Goal: Task Accomplishment & Management: Manage account settings

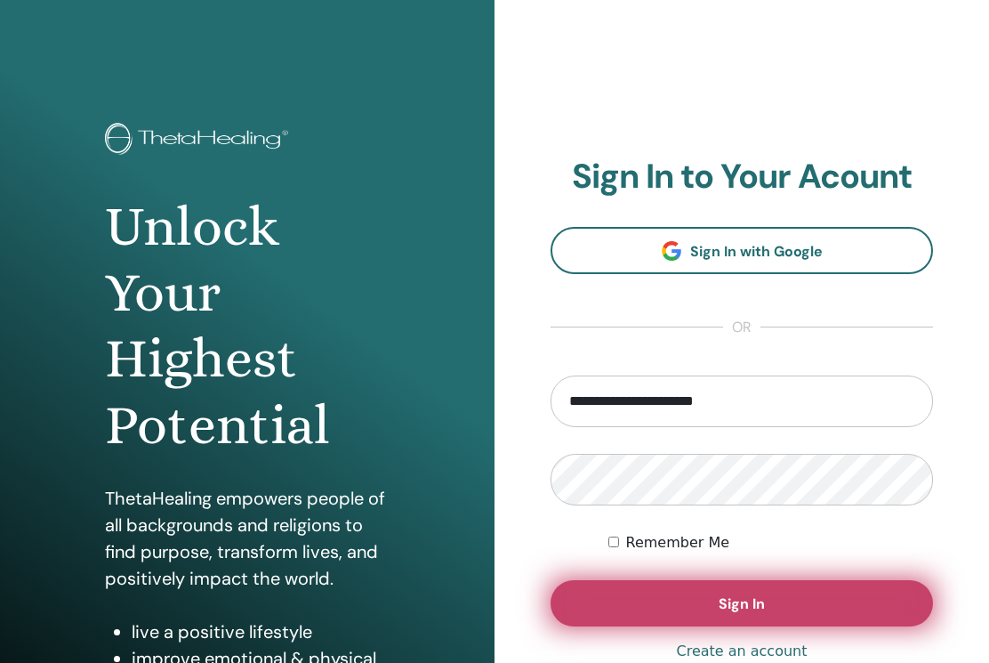
click at [709, 618] on button "Sign In" at bounding box center [741, 603] width 382 height 46
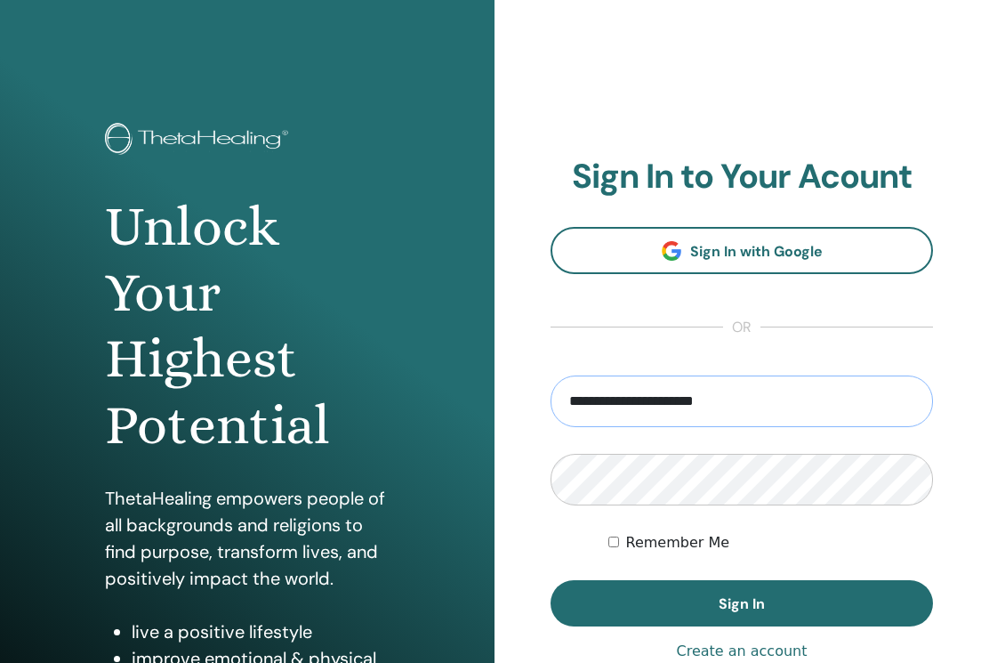
click at [761, 404] on input "**********" at bounding box center [741, 401] width 382 height 52
type input "*"
type input "**********"
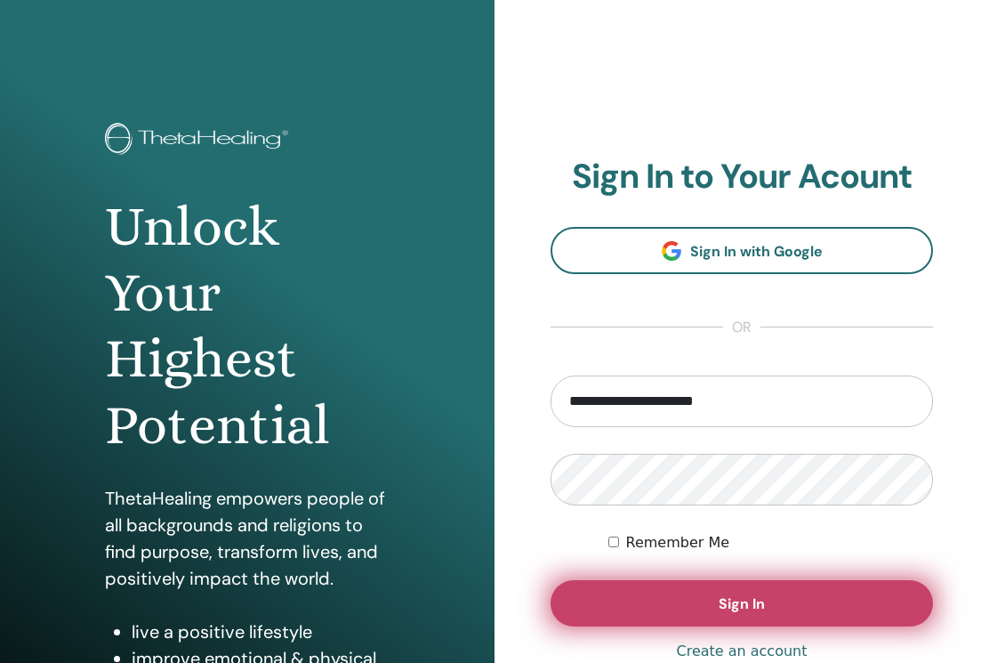
click at [693, 599] on button "Sign In" at bounding box center [741, 603] width 382 height 46
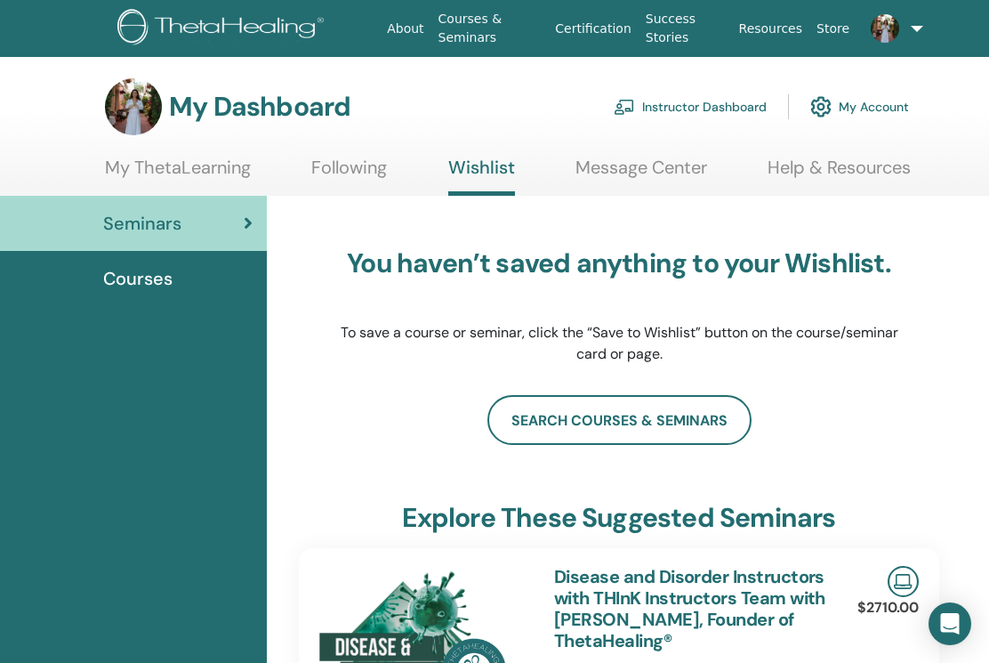
click at [861, 101] on link "My Account" at bounding box center [859, 106] width 99 height 39
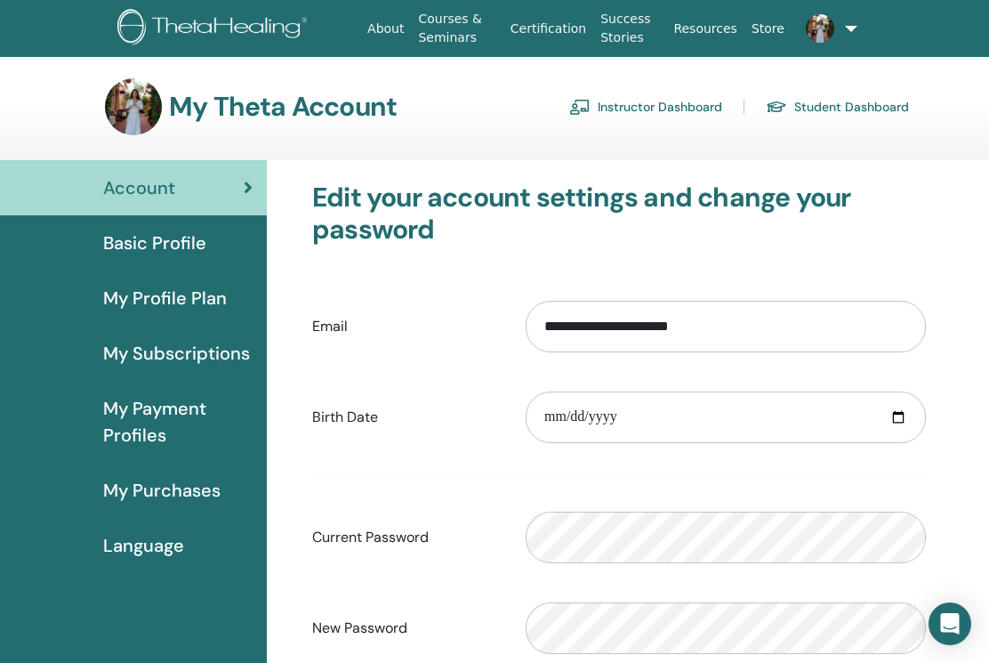
click at [184, 241] on span "Basic Profile" at bounding box center [154, 242] width 103 height 27
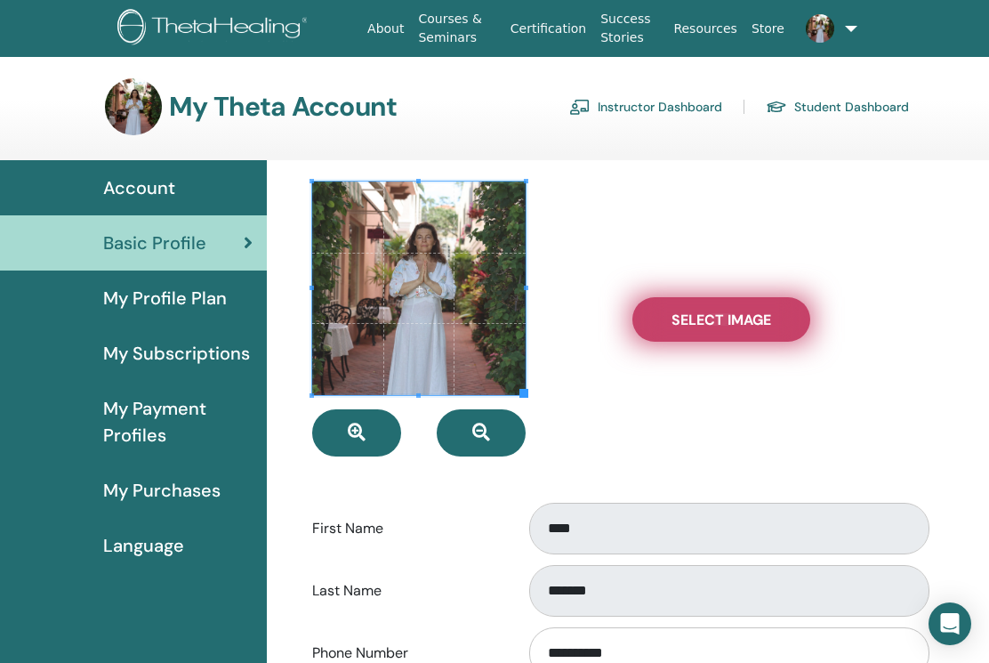
click at [679, 318] on span "Select Image" at bounding box center [721, 319] width 100 height 19
click at [710, 318] on input "Select Image" at bounding box center [721, 319] width 23 height 12
click at [689, 329] on label "Select Image" at bounding box center [721, 319] width 178 height 44
click at [710, 325] on input "Select Image" at bounding box center [721, 319] width 23 height 12
type input "**********"
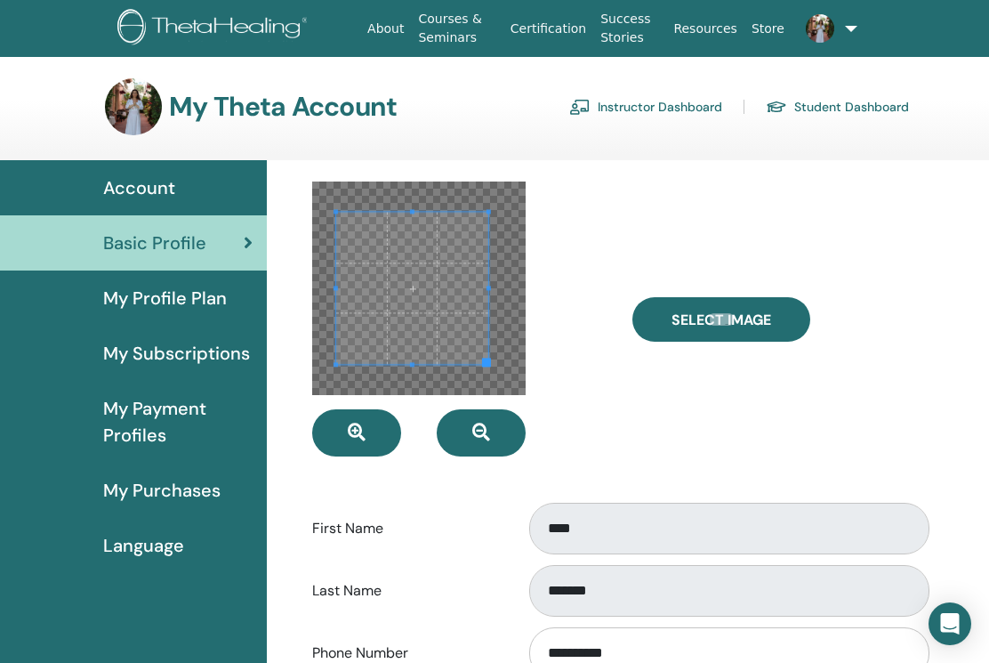
click at [334, 204] on div at bounding box center [418, 287] width 213 height 213
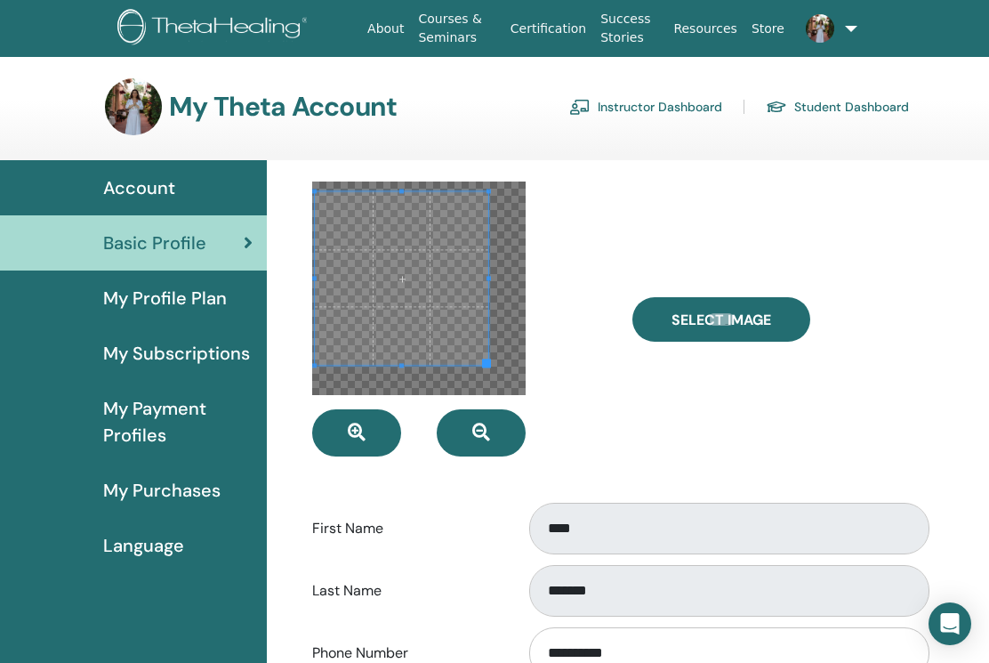
click at [331, 185] on div at bounding box center [418, 287] width 213 height 213
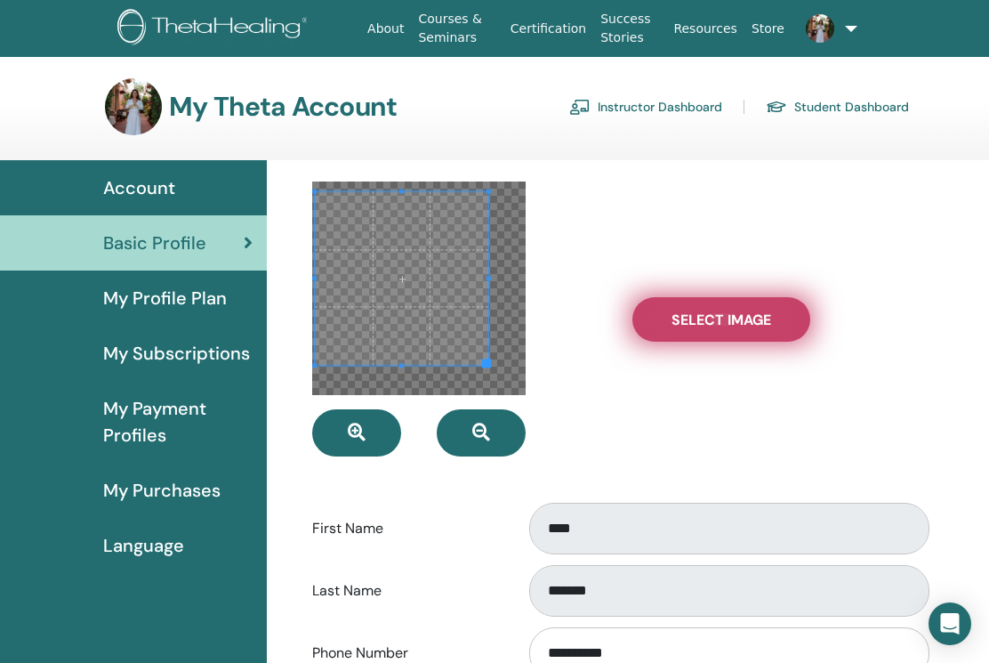
click at [719, 316] on span "Select Image" at bounding box center [721, 319] width 100 height 19
click at [719, 316] on input "Select Image" at bounding box center [721, 319] width 23 height 12
click at [687, 327] on span "Select Image" at bounding box center [721, 319] width 100 height 19
click at [710, 325] on input "Select Image" at bounding box center [721, 319] width 23 height 12
type input "**********"
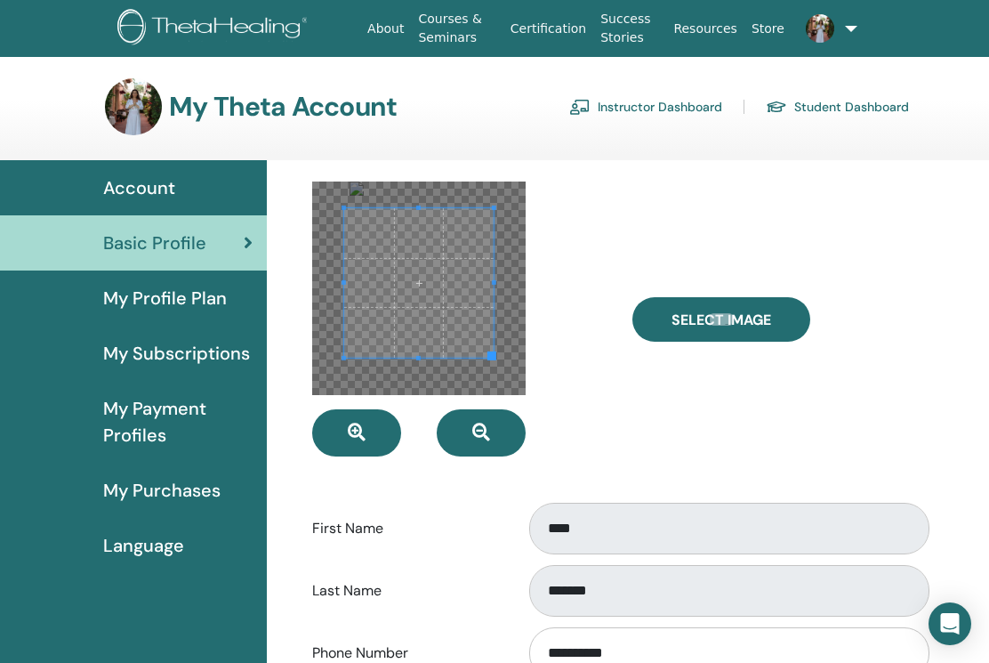
click at [470, 205] on span at bounding box center [418, 207] width 149 height 4
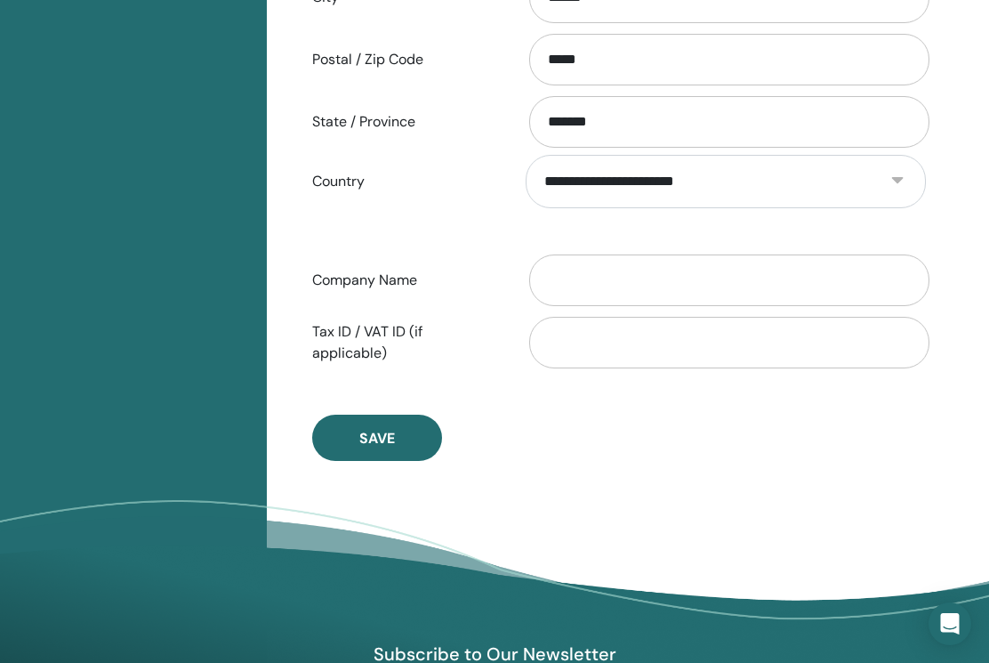
scroll to position [822, 0]
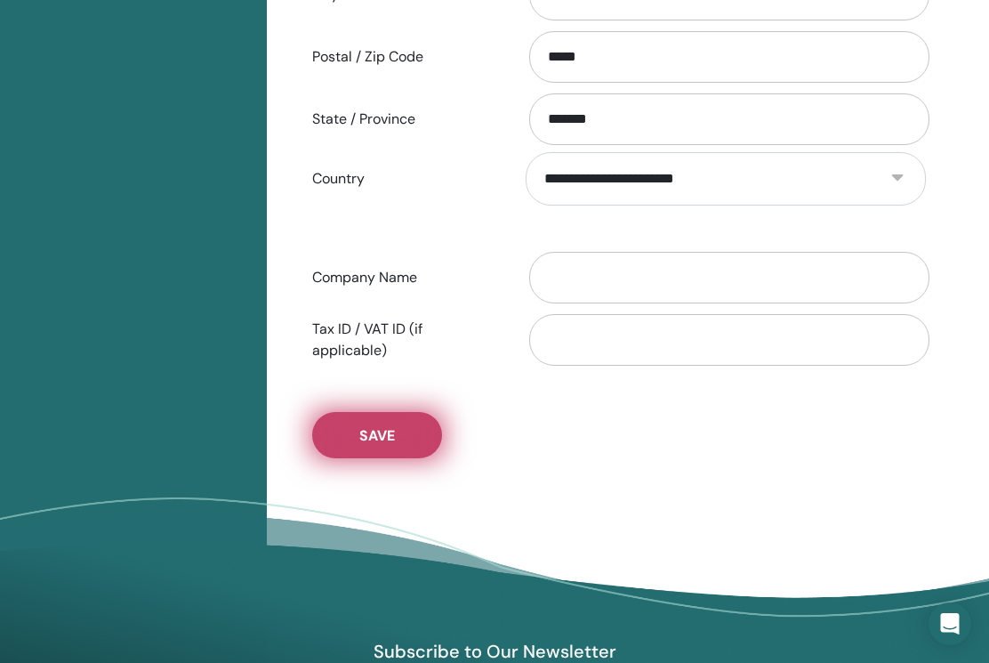
click at [381, 441] on span "Save" at bounding box center [377, 435] width 36 height 19
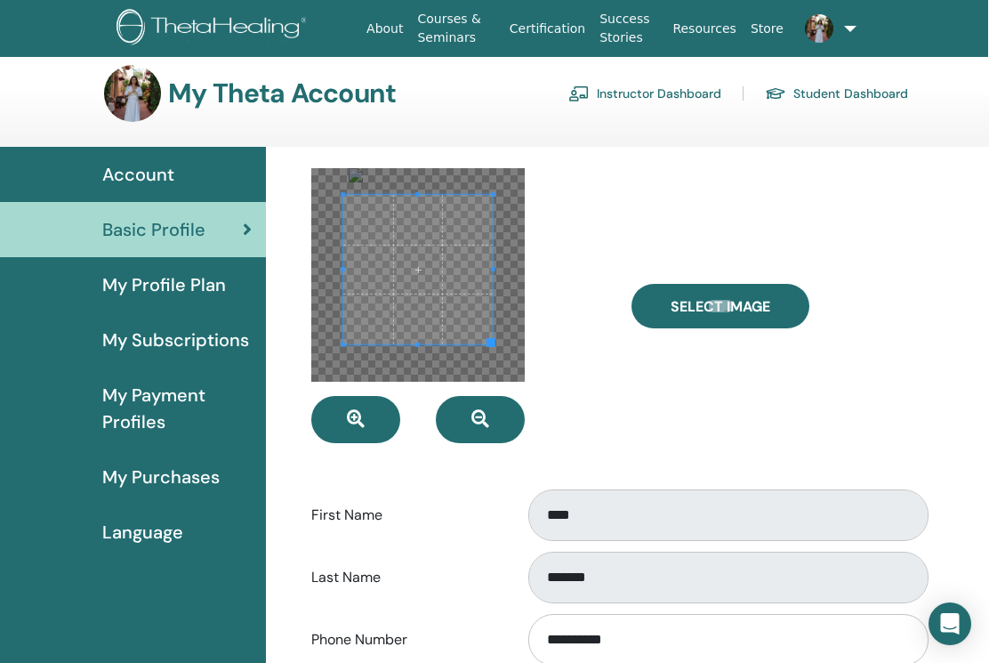
scroll to position [13, 4]
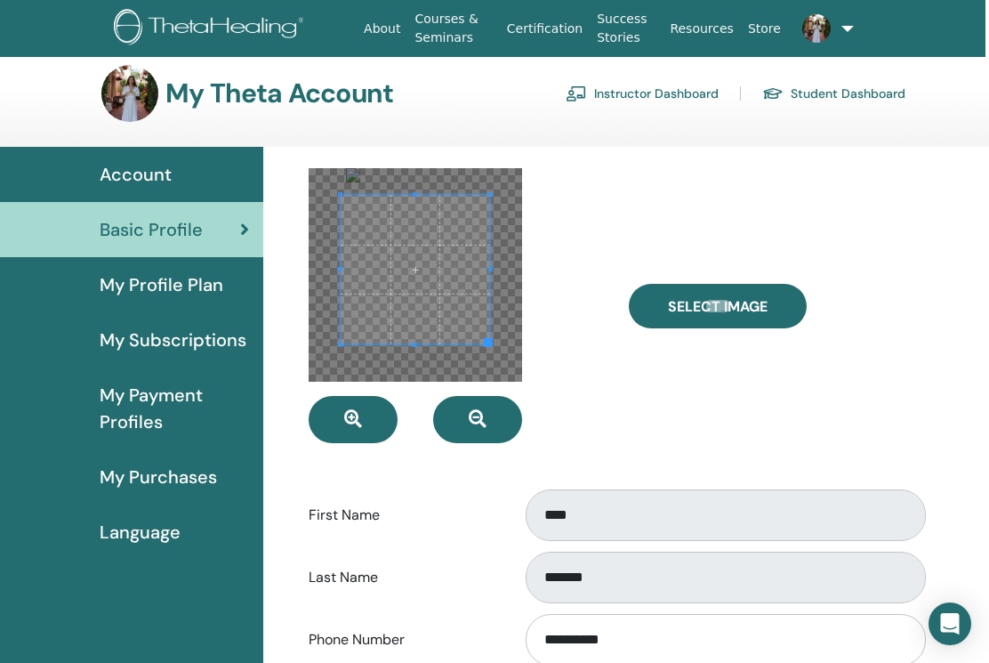
click at [417, 370] on div at bounding box center [415, 274] width 213 height 213
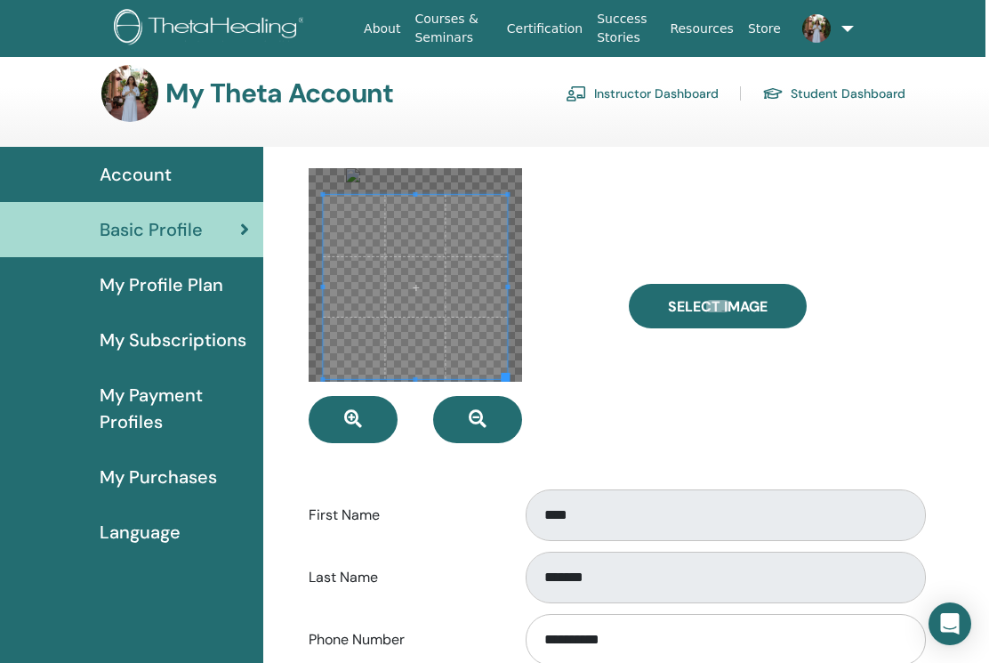
click at [416, 377] on span at bounding box center [415, 379] width 4 height 4
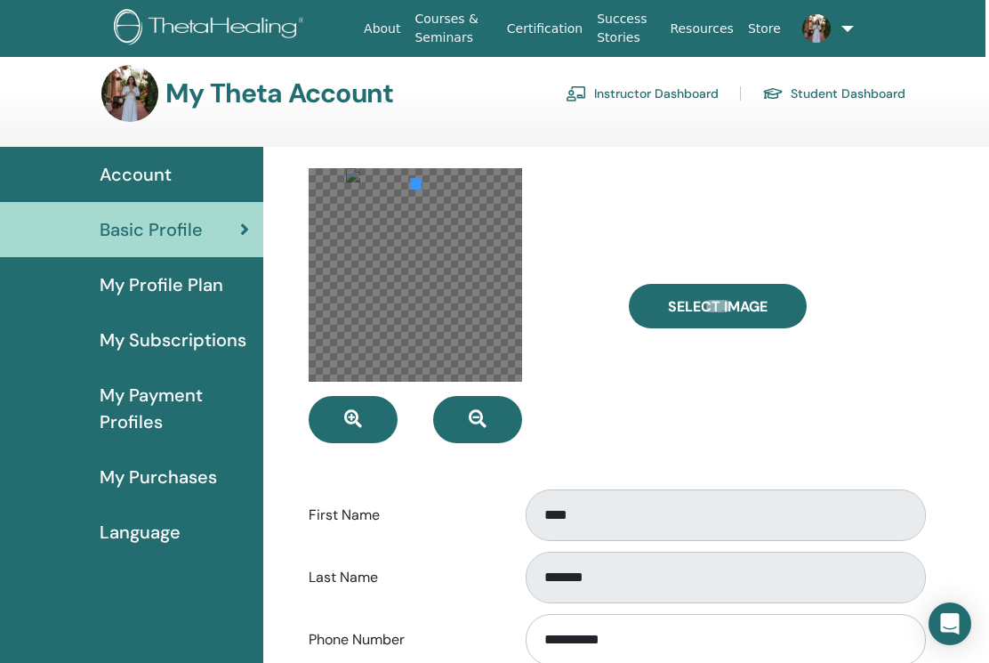
click at [417, 181] on div at bounding box center [415, 274] width 213 height 213
click at [511, 244] on div at bounding box center [415, 274] width 213 height 213
click at [516, 272] on div at bounding box center [415, 274] width 213 height 213
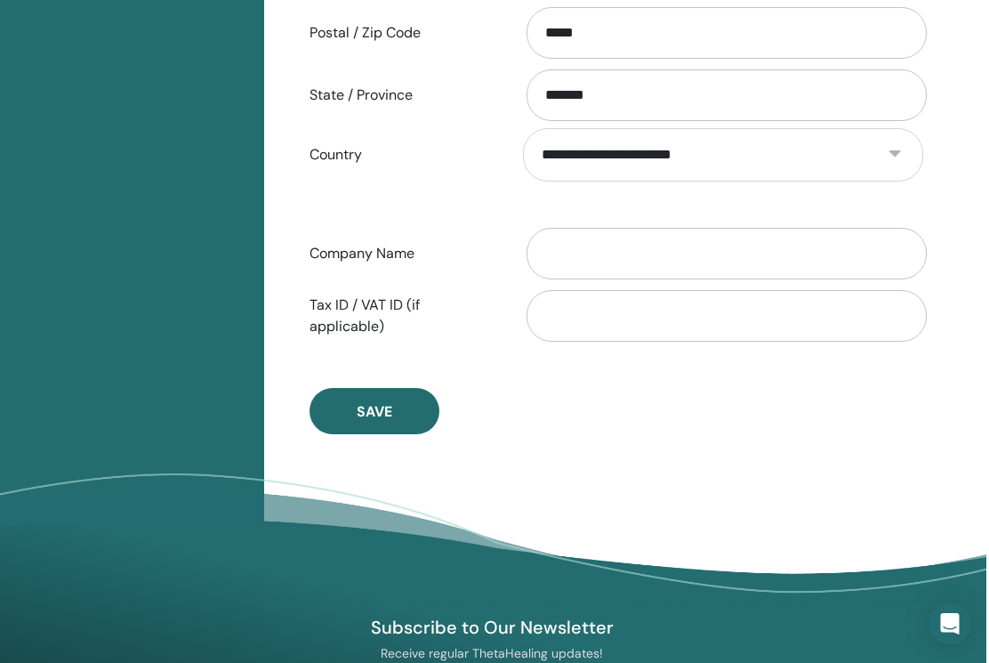
scroll to position [872, 3]
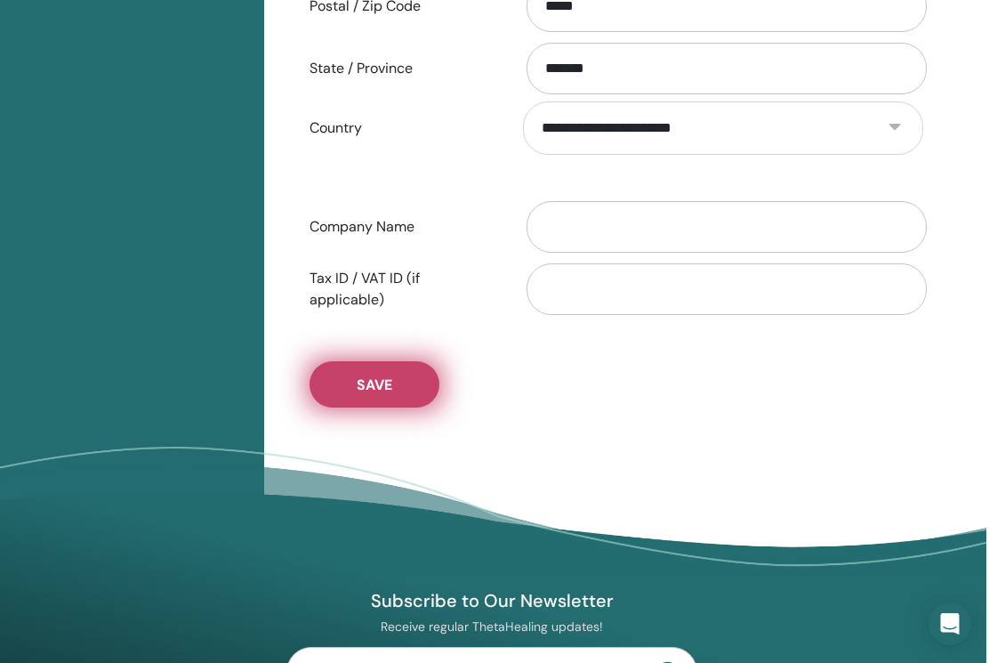
click at [406, 386] on button "Save" at bounding box center [374, 384] width 130 height 46
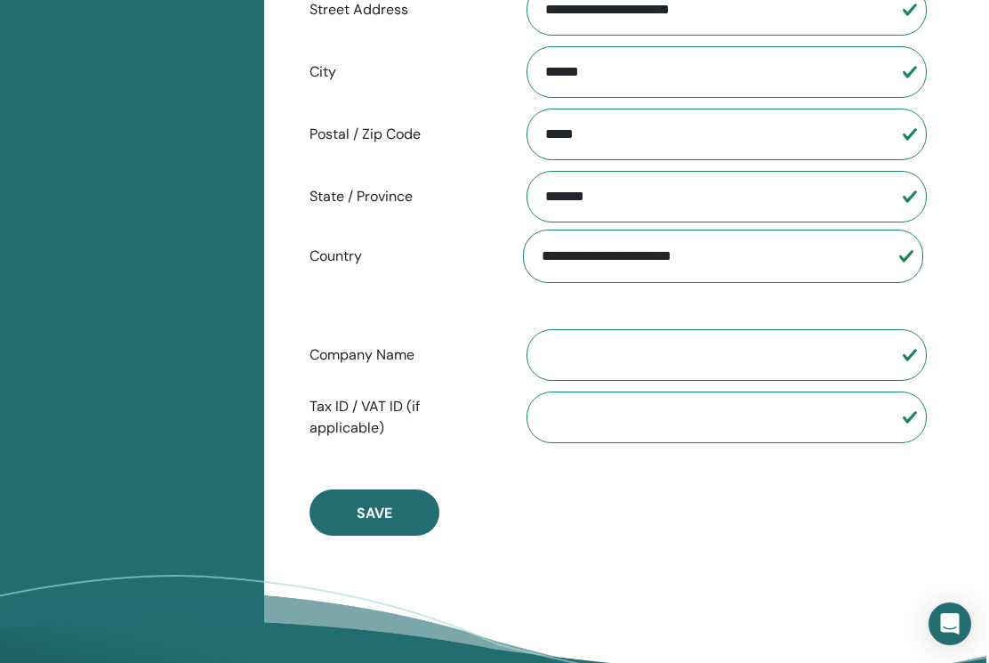
scroll to position [750, 3]
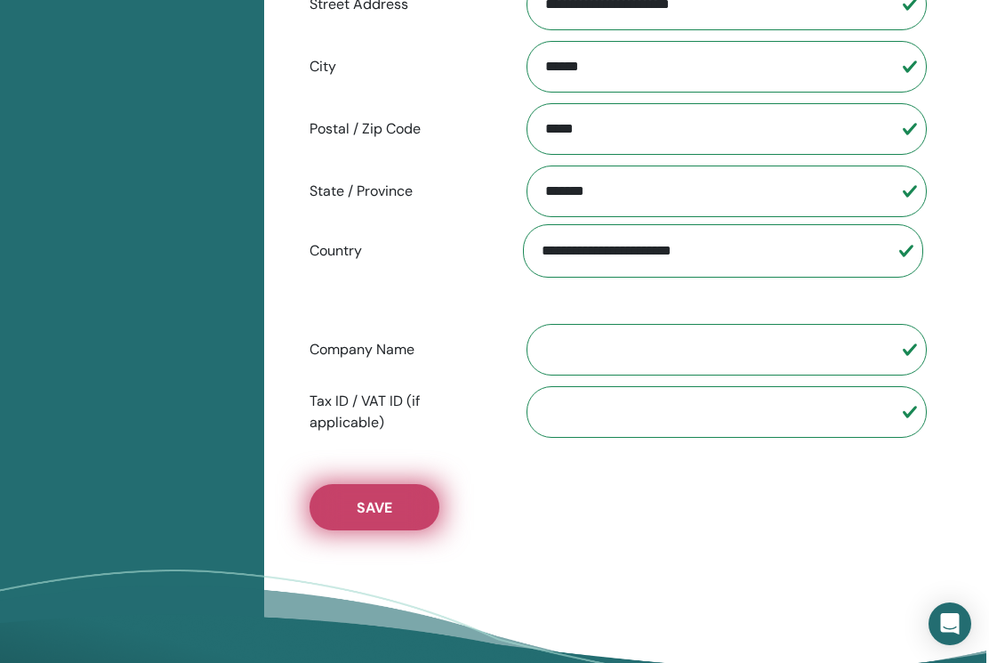
click at [357, 510] on span "Save" at bounding box center [375, 507] width 36 height 19
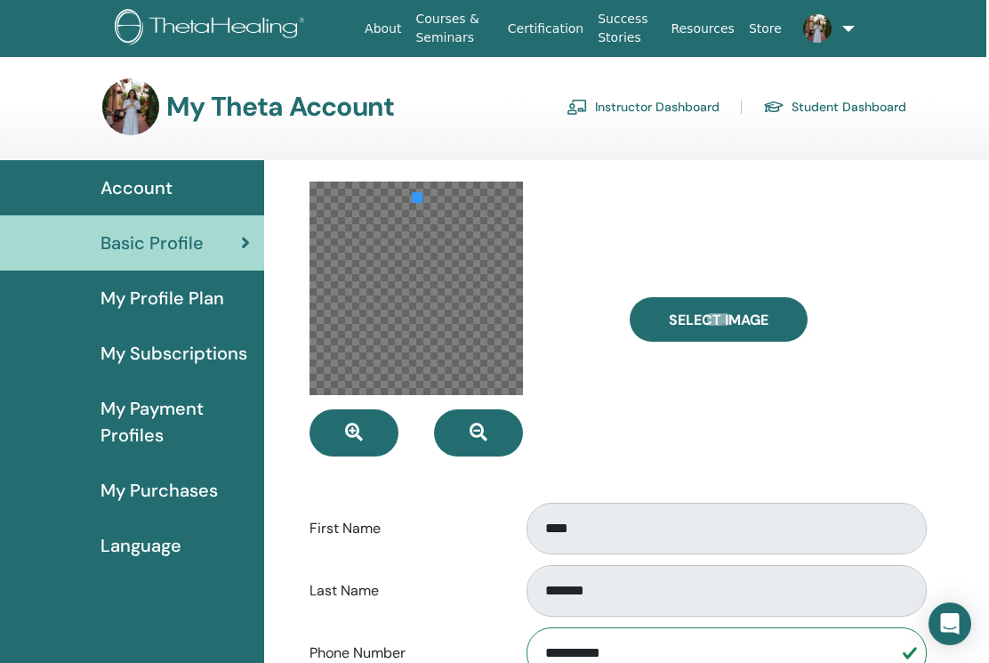
scroll to position [0, 3]
click at [831, 25] on span at bounding box center [817, 27] width 43 height 14
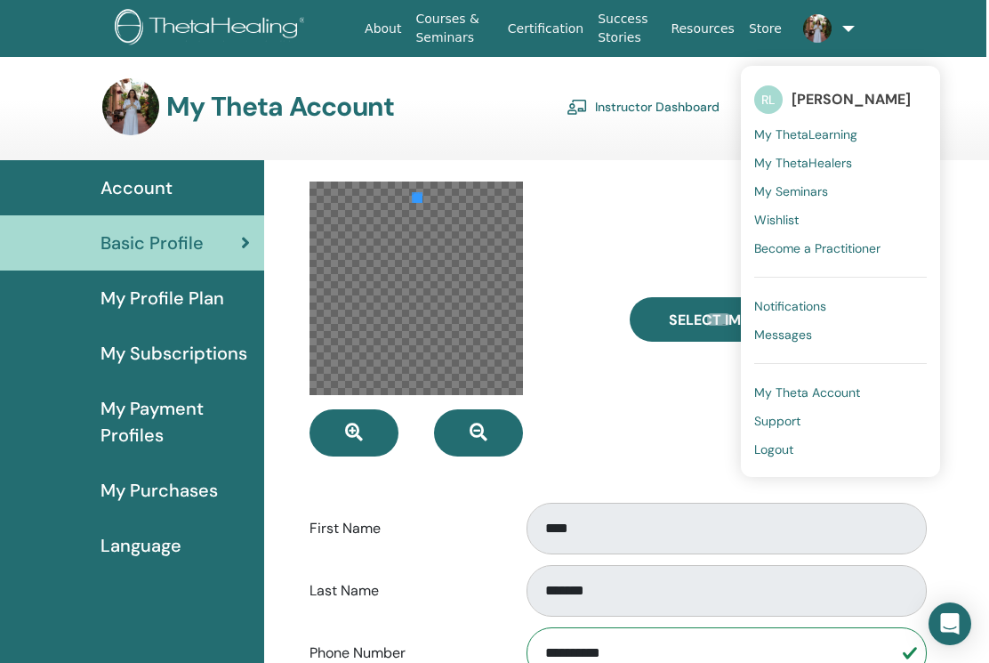
click at [803, 136] on span "My ThetaLearning" at bounding box center [805, 134] width 103 height 16
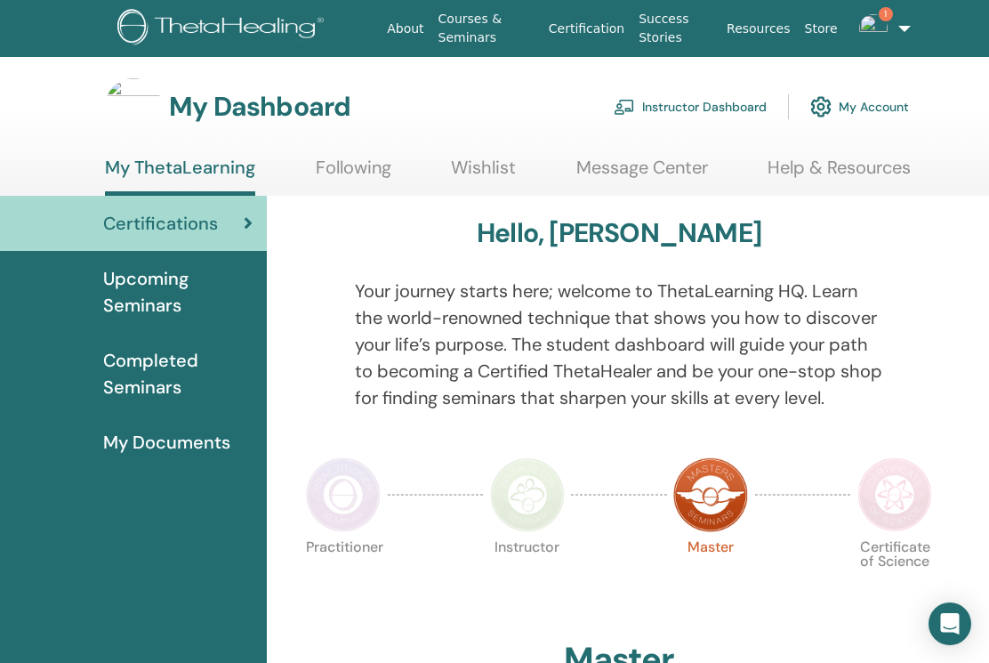
click at [883, 17] on img at bounding box center [873, 28] width 28 height 28
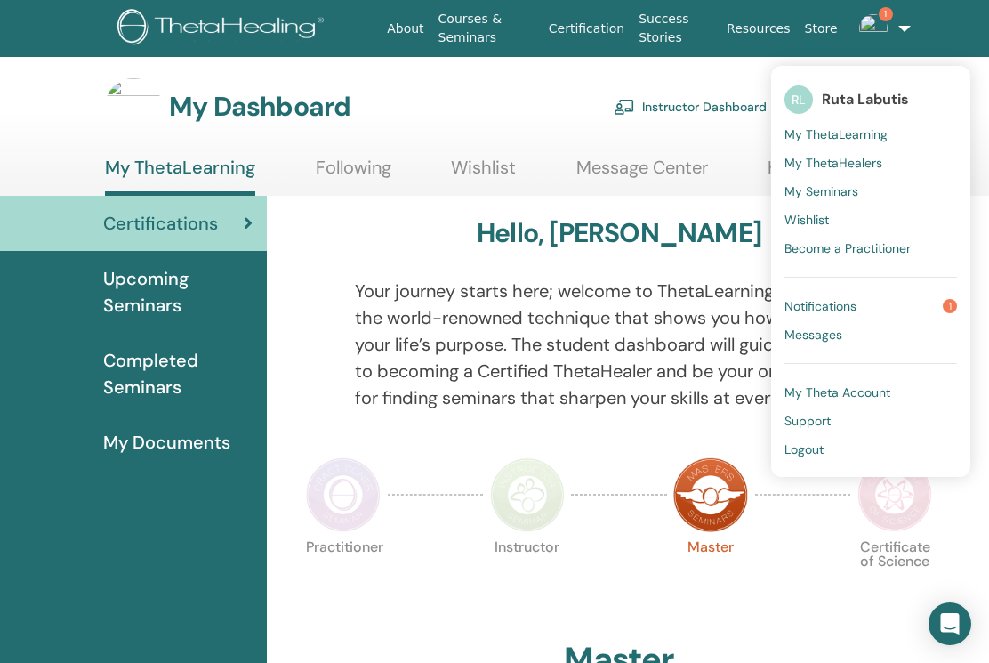
click at [856, 189] on span "My Seminars" at bounding box center [821, 191] width 74 height 16
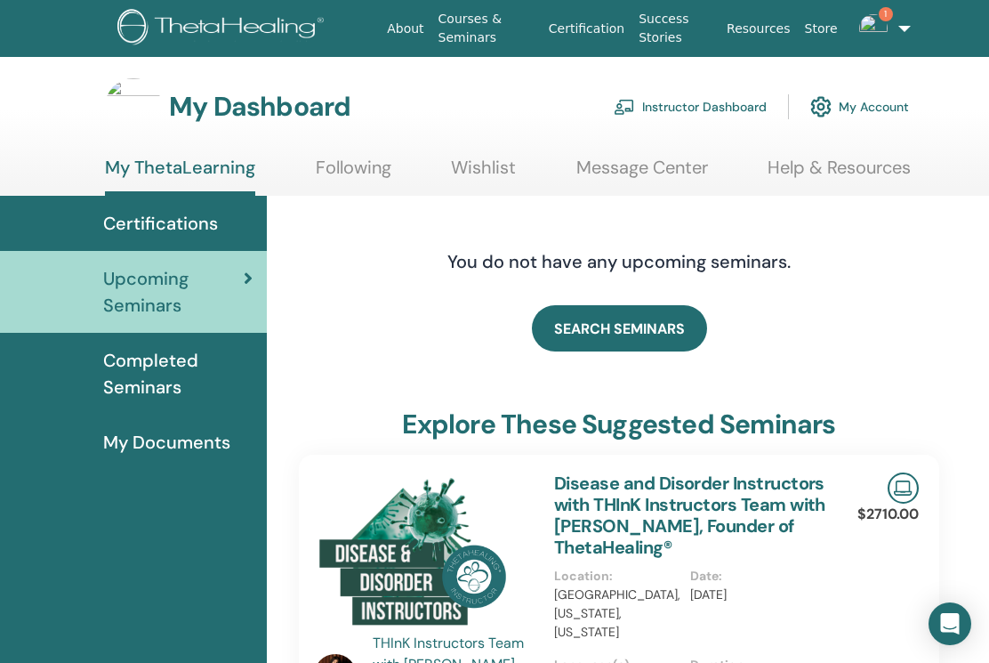
click at [886, 31] on img at bounding box center [873, 28] width 28 height 28
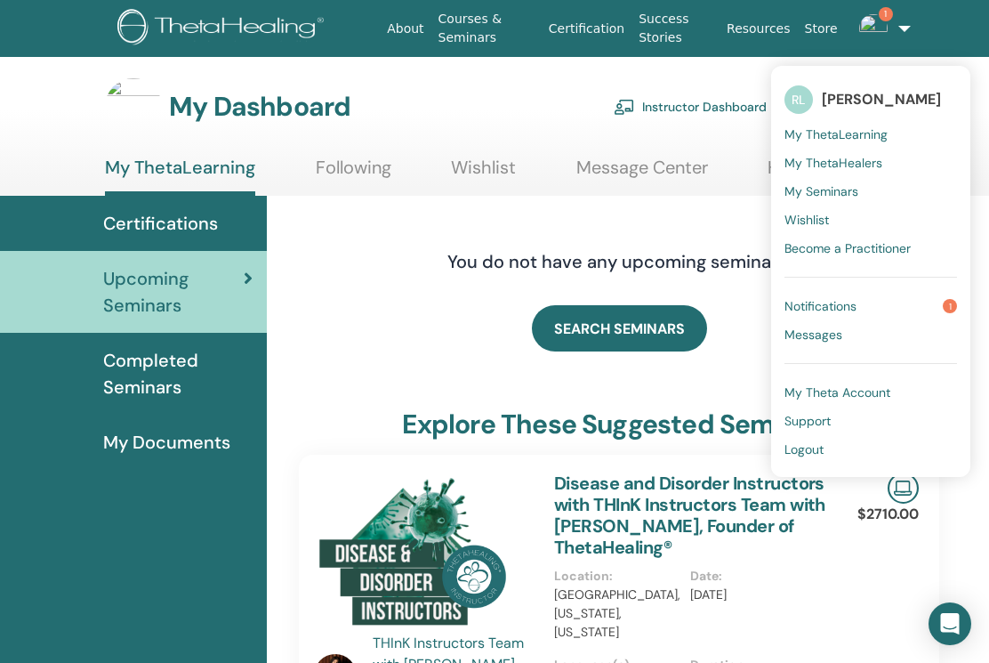
click at [855, 192] on span "My Seminars" at bounding box center [821, 191] width 74 height 16
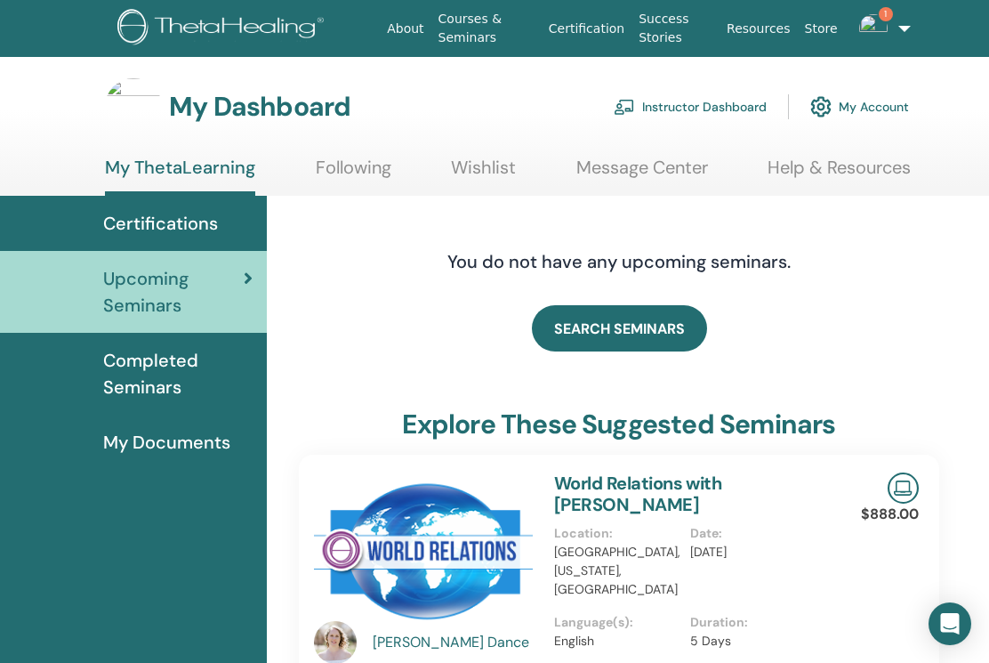
click at [887, 24] on img at bounding box center [873, 28] width 28 height 28
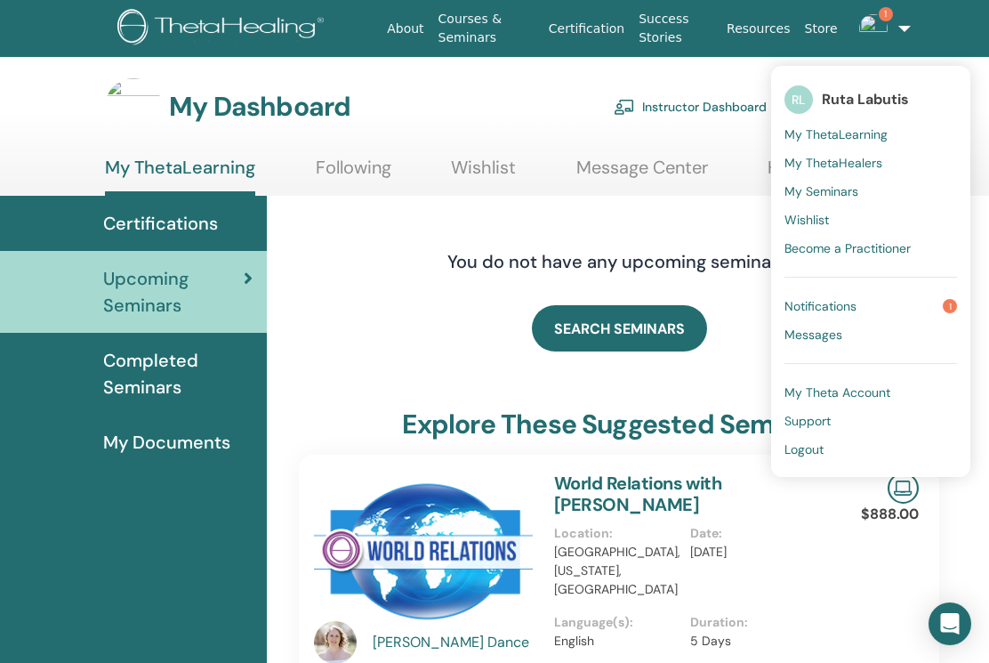
click at [853, 128] on span "My ThetaLearning" at bounding box center [835, 134] width 103 height 16
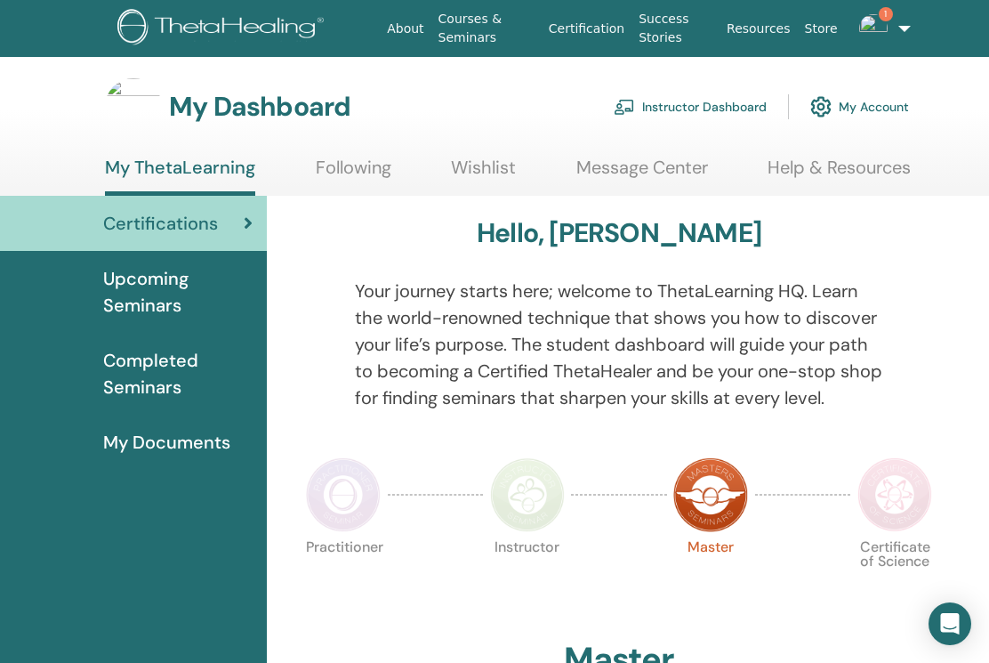
click at [708, 104] on link "Instructor Dashboard" at bounding box center [690, 106] width 153 height 39
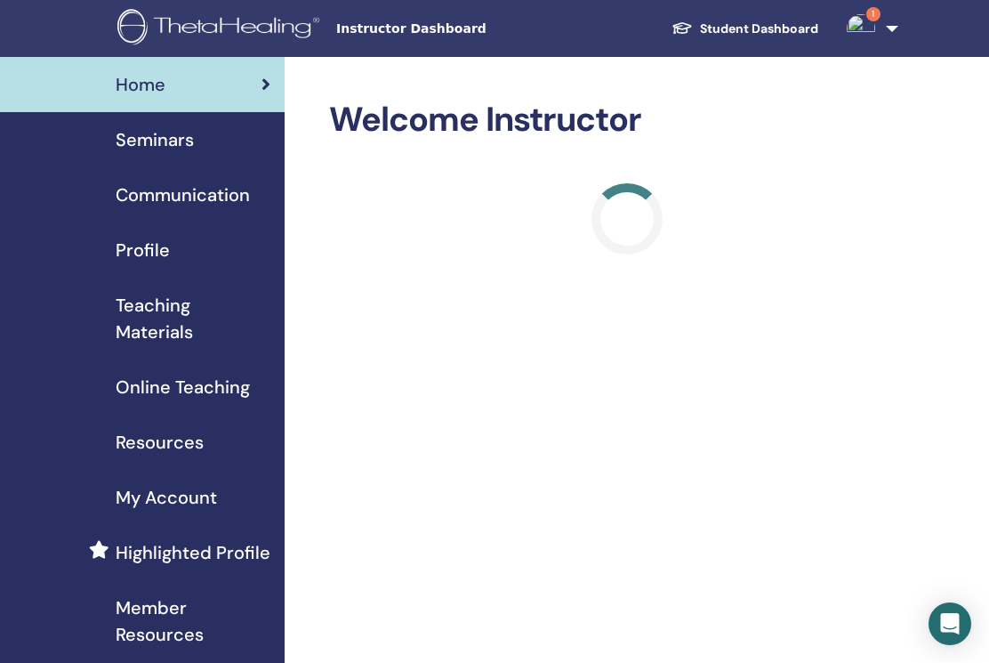
click at [144, 254] on span "Profile" at bounding box center [143, 250] width 54 height 27
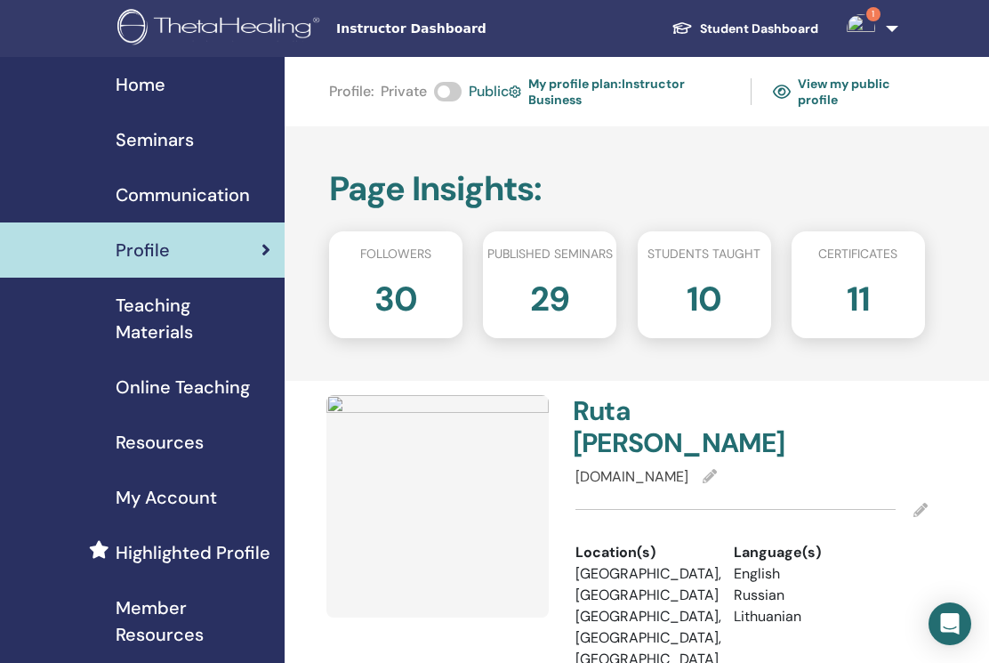
click at [854, 30] on img at bounding box center [861, 28] width 28 height 28
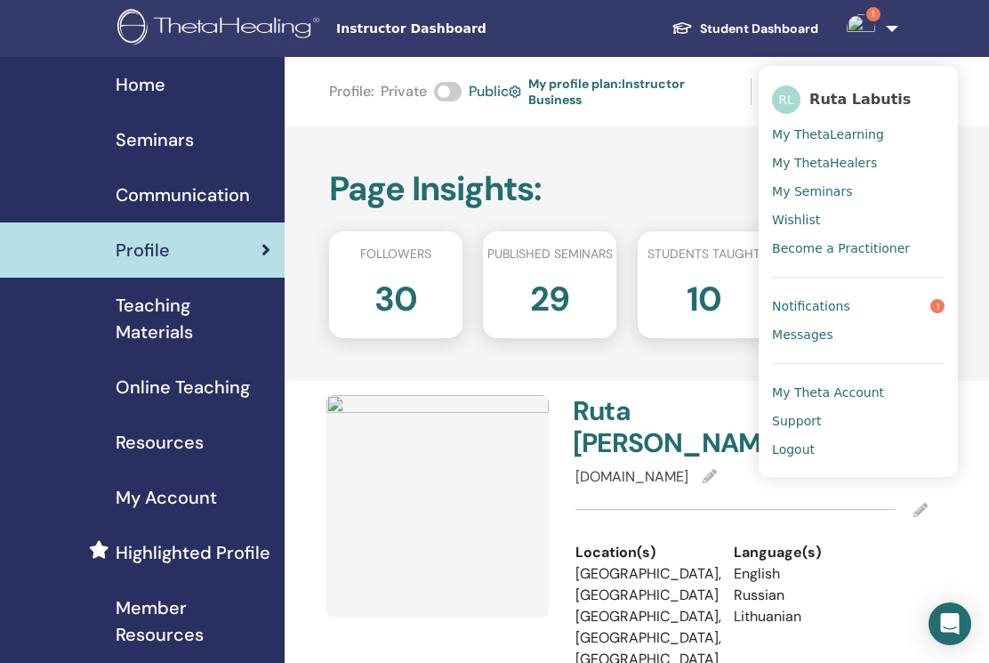
click at [831, 128] on span "My ThetaLearning" at bounding box center [828, 134] width 112 height 16
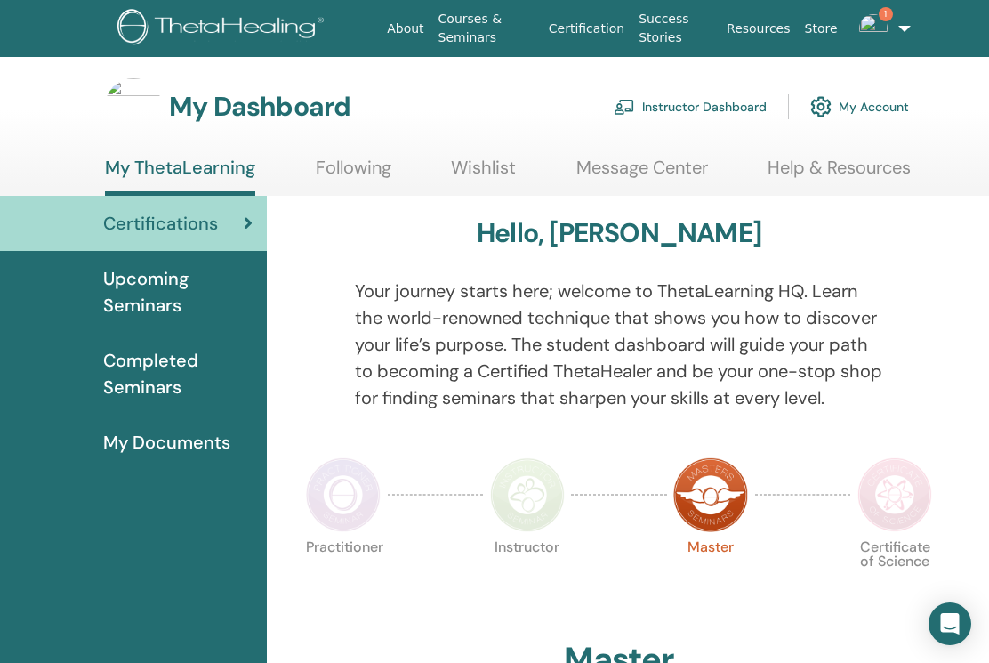
click at [702, 108] on link "Instructor Dashboard" at bounding box center [690, 106] width 153 height 39
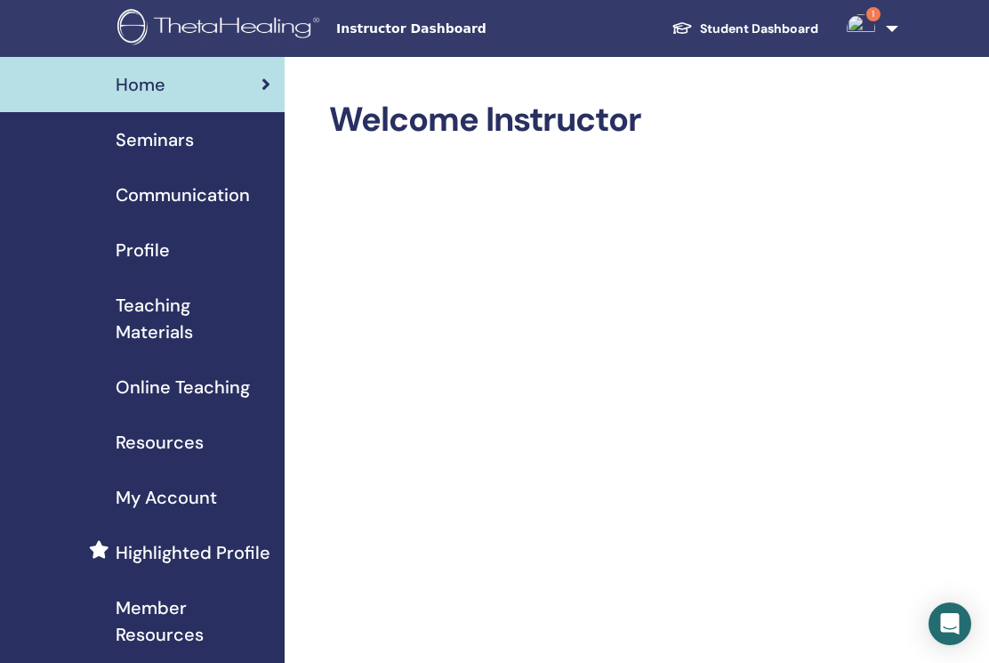
click at [759, 23] on link "Student Dashboard" at bounding box center [744, 28] width 175 height 33
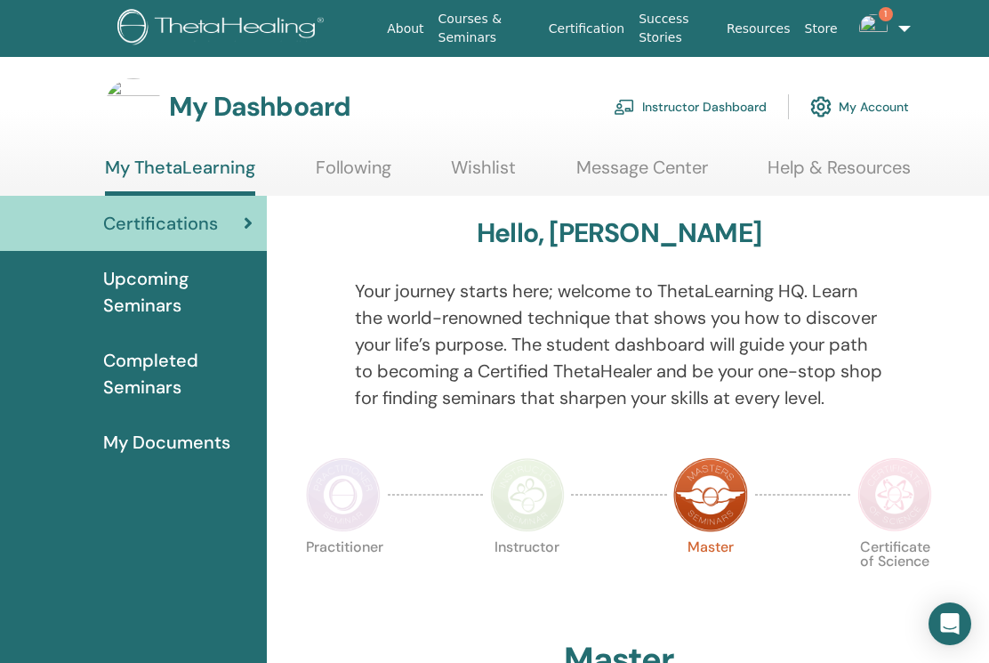
click at [147, 281] on span "Upcoming Seminars" at bounding box center [177, 291] width 149 height 53
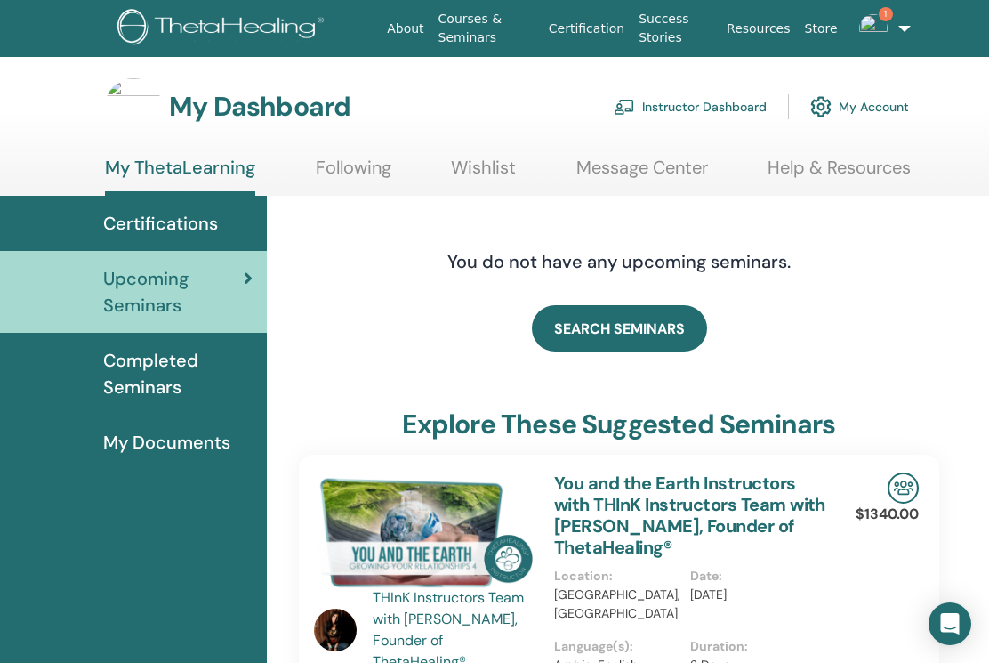
click at [180, 165] on link "My ThetaLearning" at bounding box center [180, 176] width 150 height 39
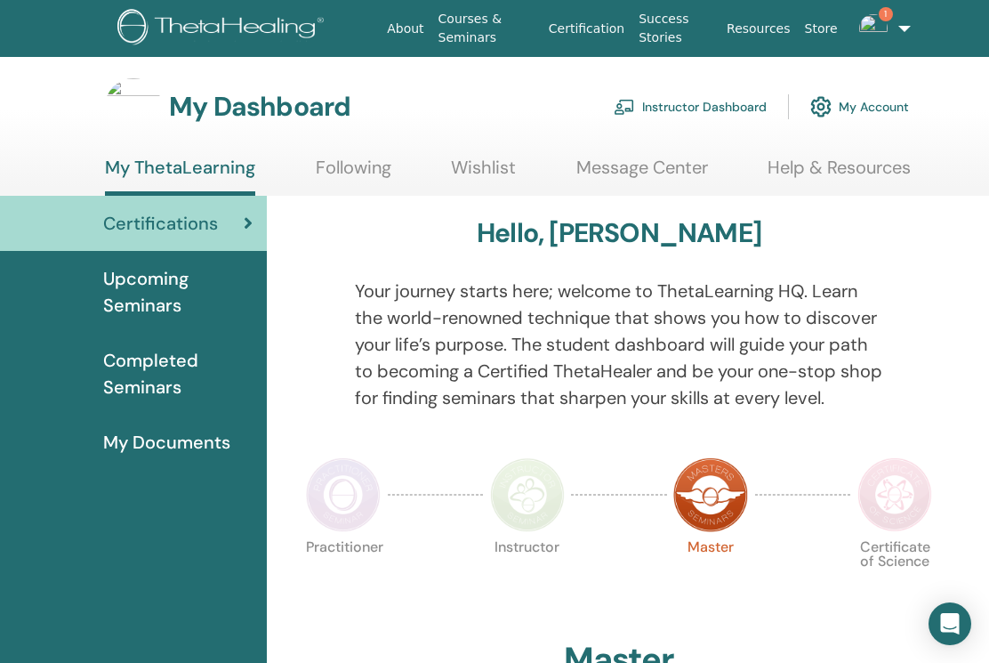
click at [707, 105] on link "Instructor Dashboard" at bounding box center [690, 106] width 153 height 39
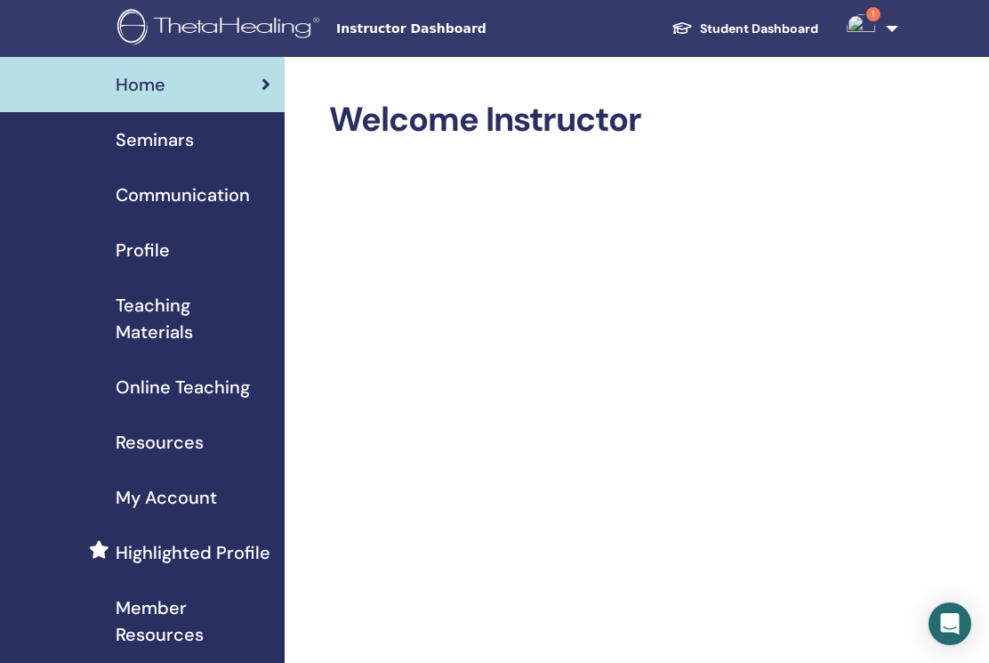
click at [896, 27] on link "1" at bounding box center [868, 28] width 73 height 57
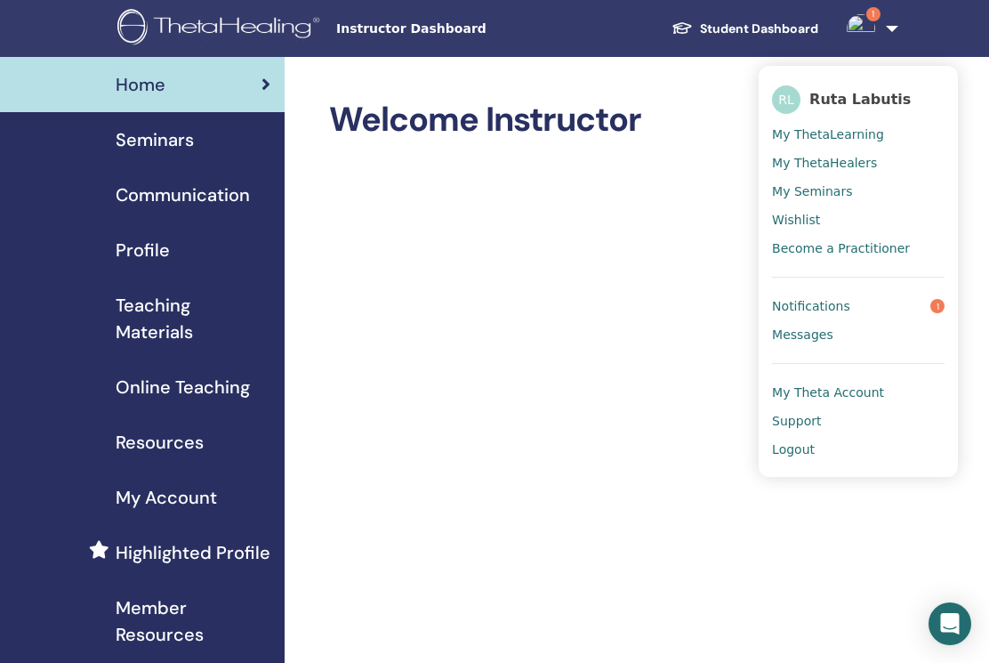
click at [830, 189] on span "My Seminars" at bounding box center [812, 191] width 80 height 16
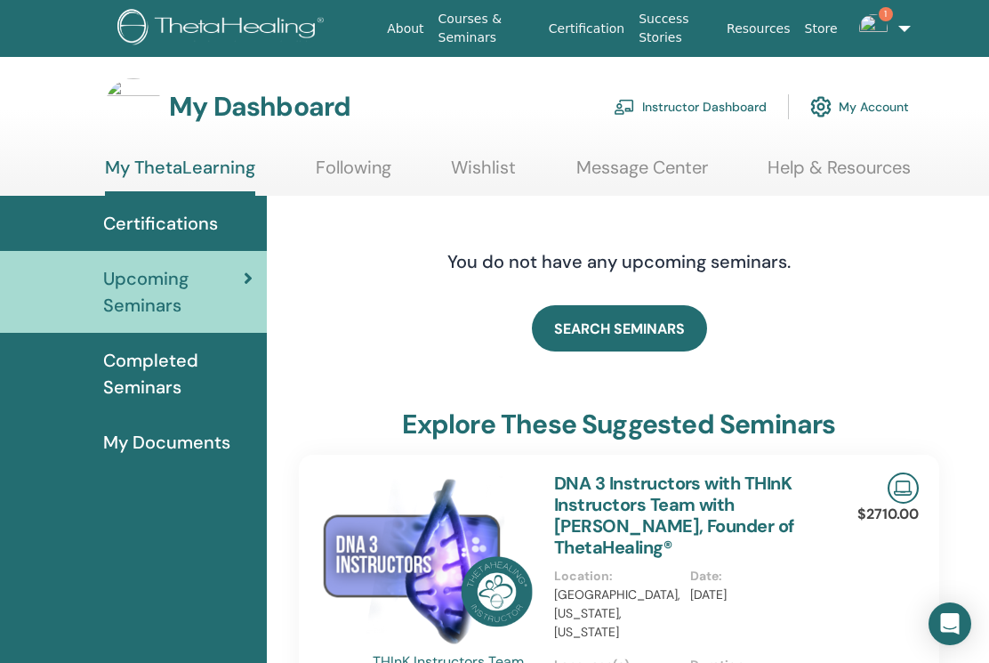
click at [887, 30] on img at bounding box center [873, 28] width 28 height 28
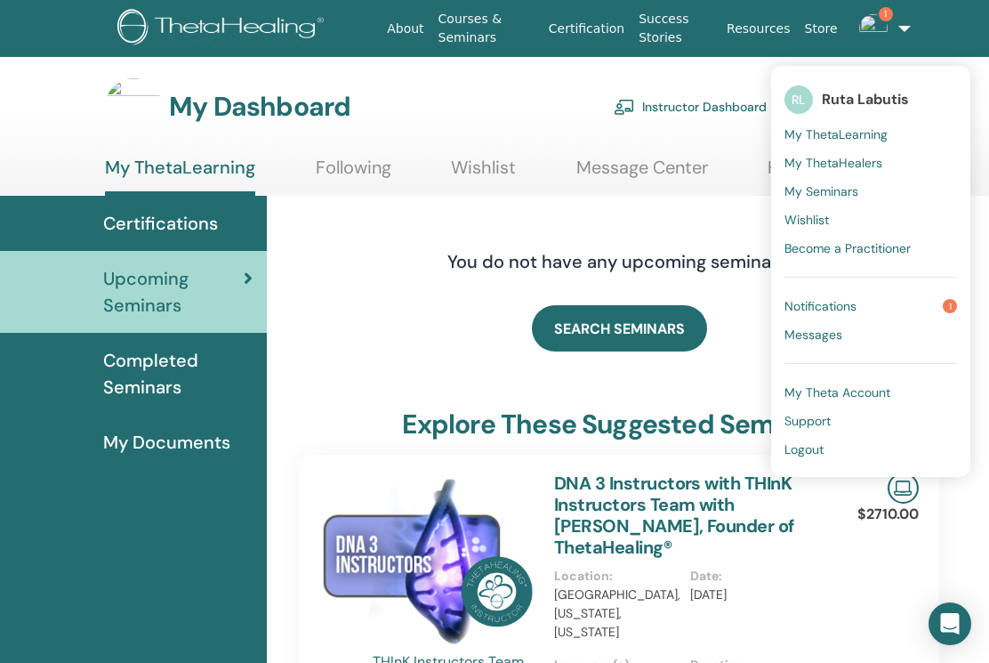
click at [867, 131] on span "My ThetaLearning" at bounding box center [835, 134] width 103 height 16
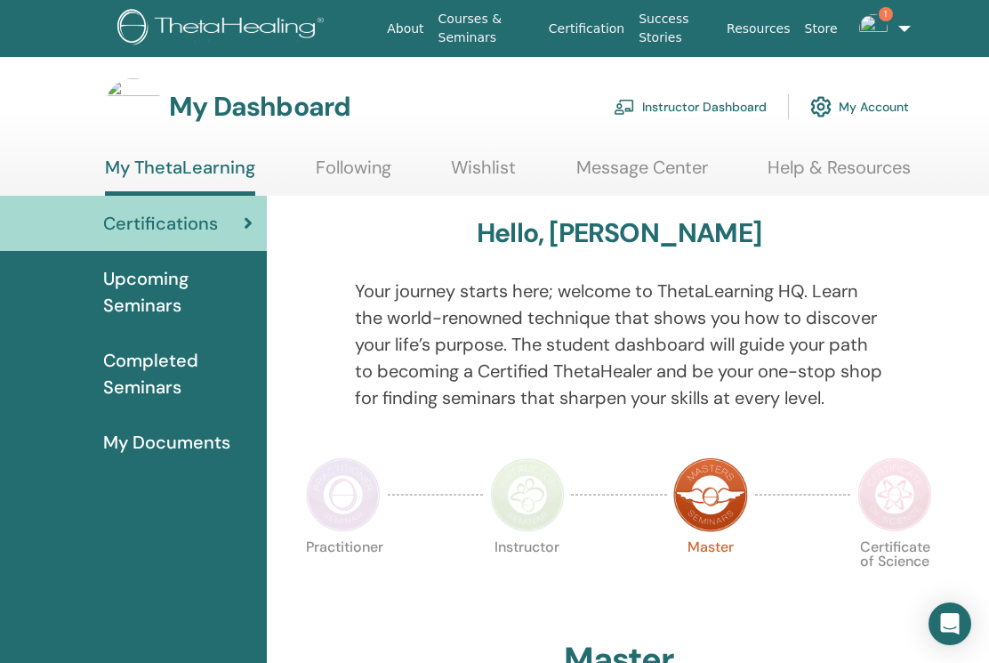
click at [887, 32] on img at bounding box center [873, 28] width 28 height 28
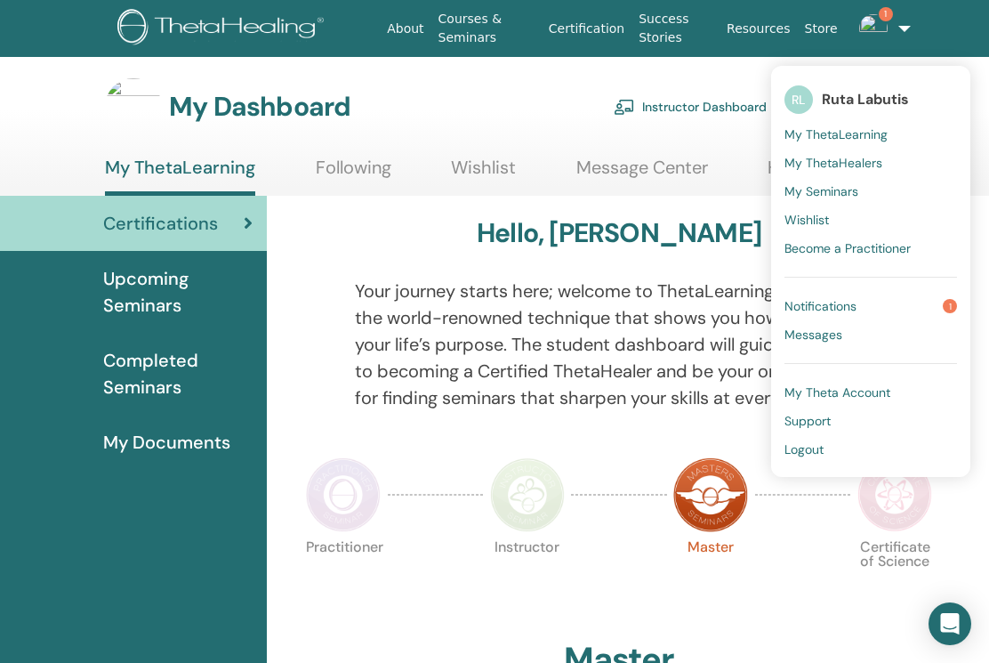
click at [845, 184] on span "My Seminars" at bounding box center [821, 191] width 74 height 16
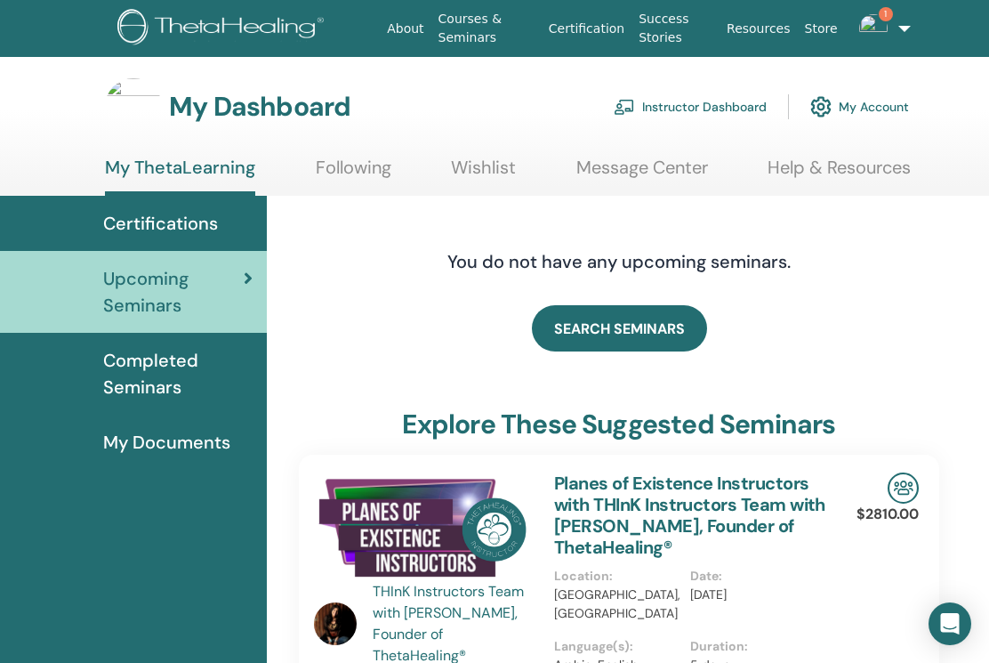
click at [197, 221] on span "Certifications" at bounding box center [160, 223] width 115 height 27
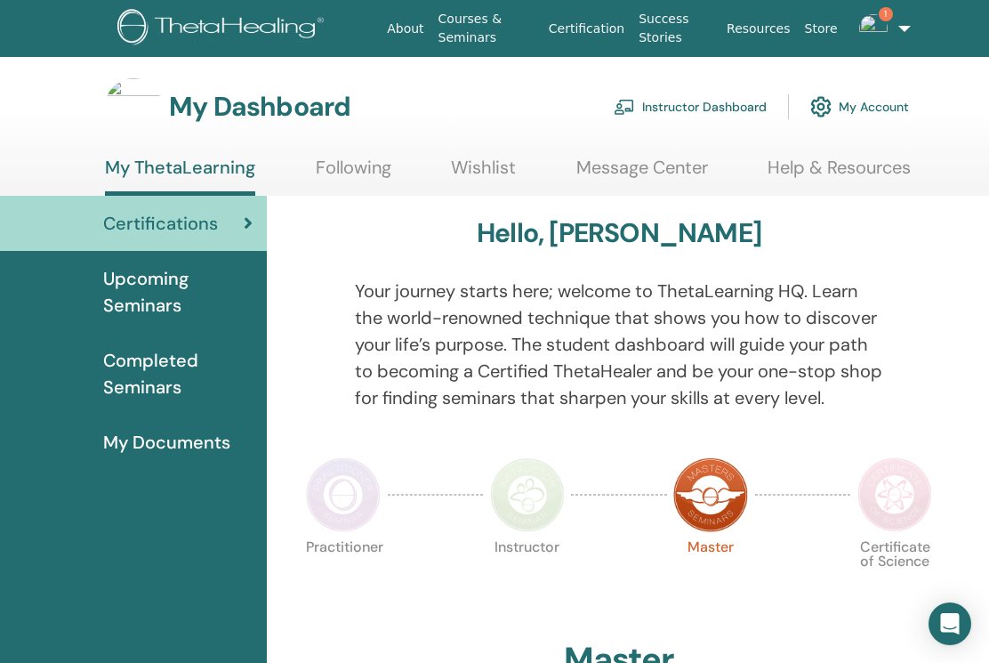
click at [723, 108] on link "Instructor Dashboard" at bounding box center [690, 106] width 153 height 39
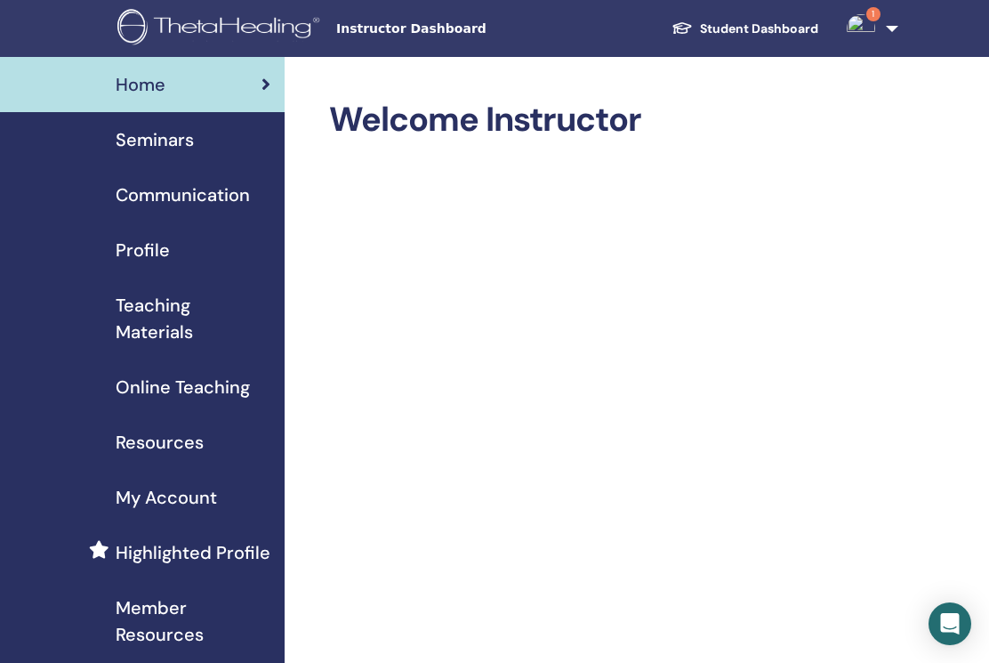
click at [147, 247] on span "Profile" at bounding box center [143, 250] width 54 height 27
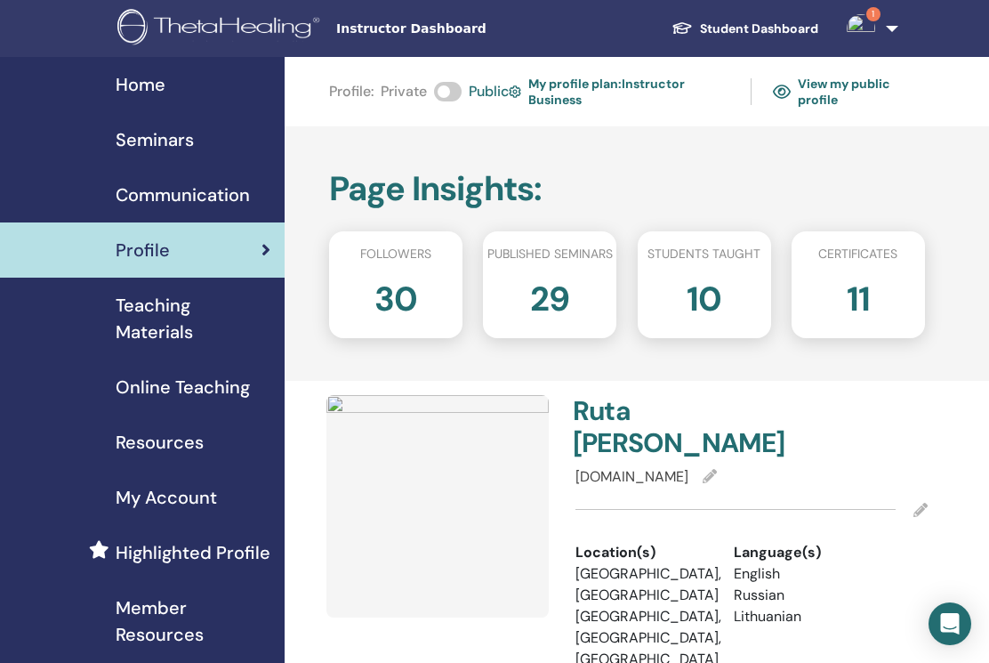
click at [398, 480] on img at bounding box center [437, 506] width 222 height 222
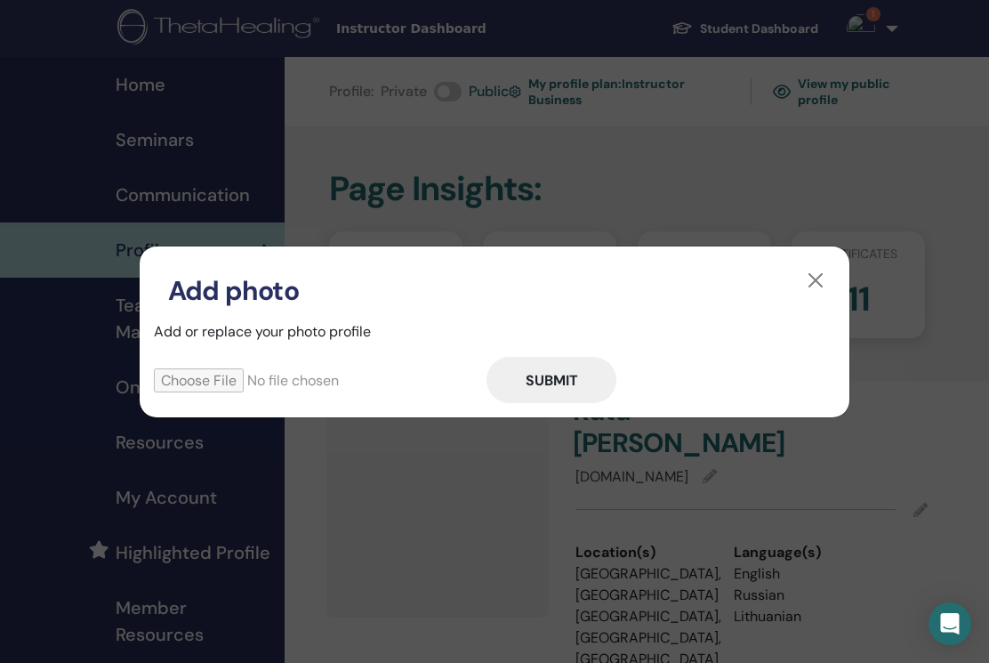
click at [220, 378] on input "file" at bounding box center [320, 380] width 333 height 24
type input "**********"
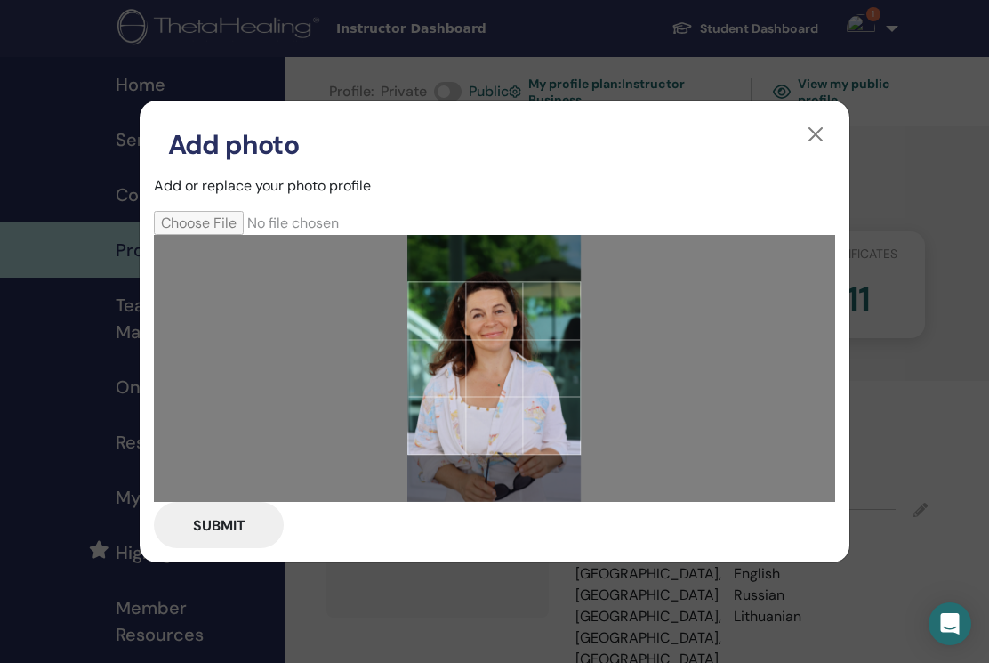
click at [233, 514] on button "Submit" at bounding box center [219, 525] width 130 height 46
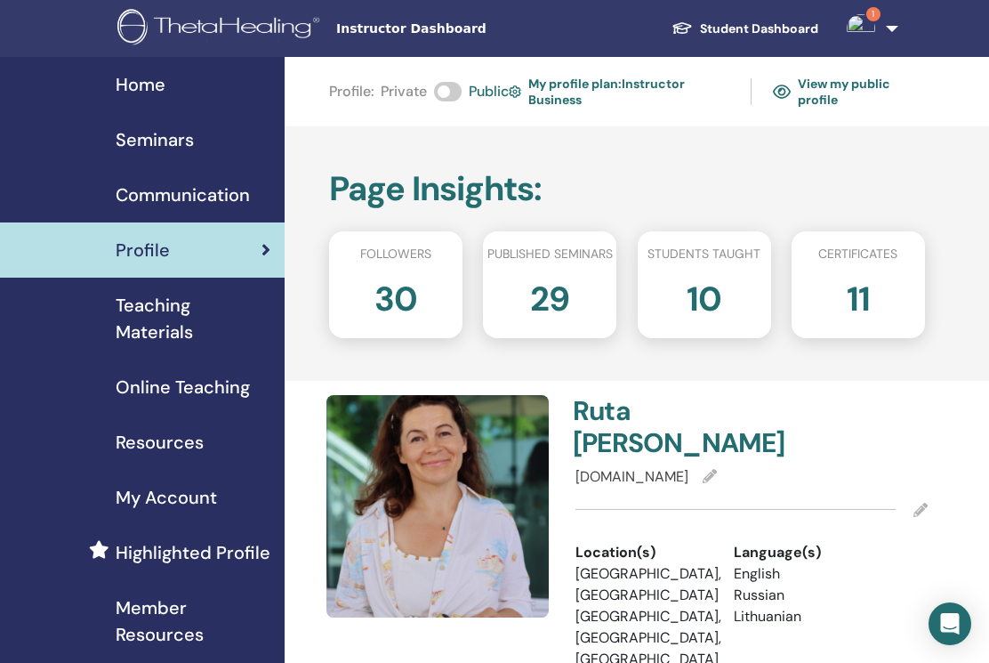
click at [497, 504] on img at bounding box center [437, 506] width 222 height 222
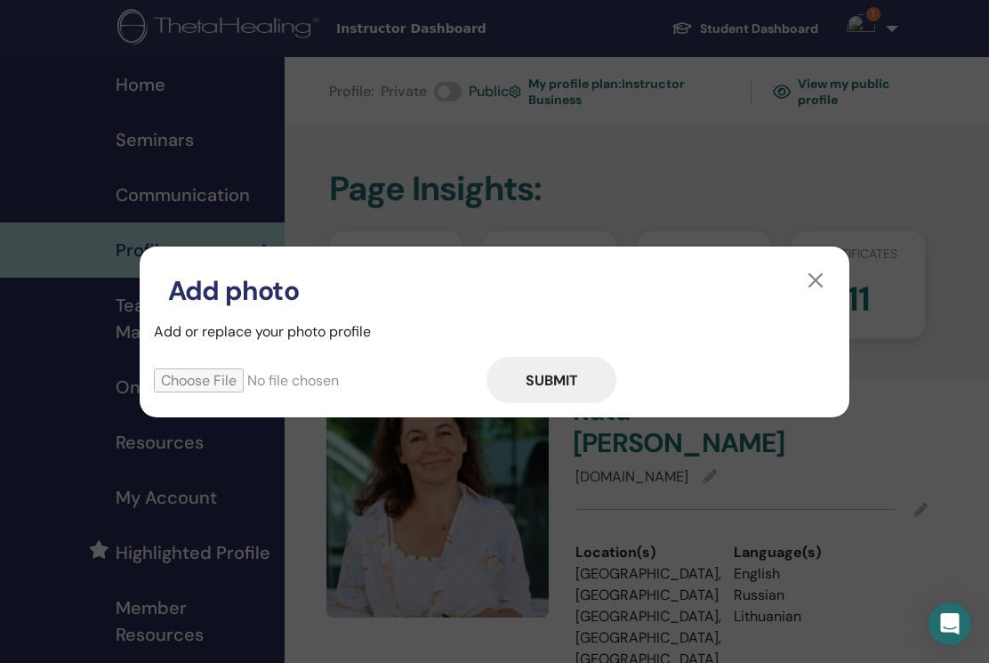
click at [209, 378] on input "file" at bounding box center [320, 380] width 333 height 24
type input "**********"
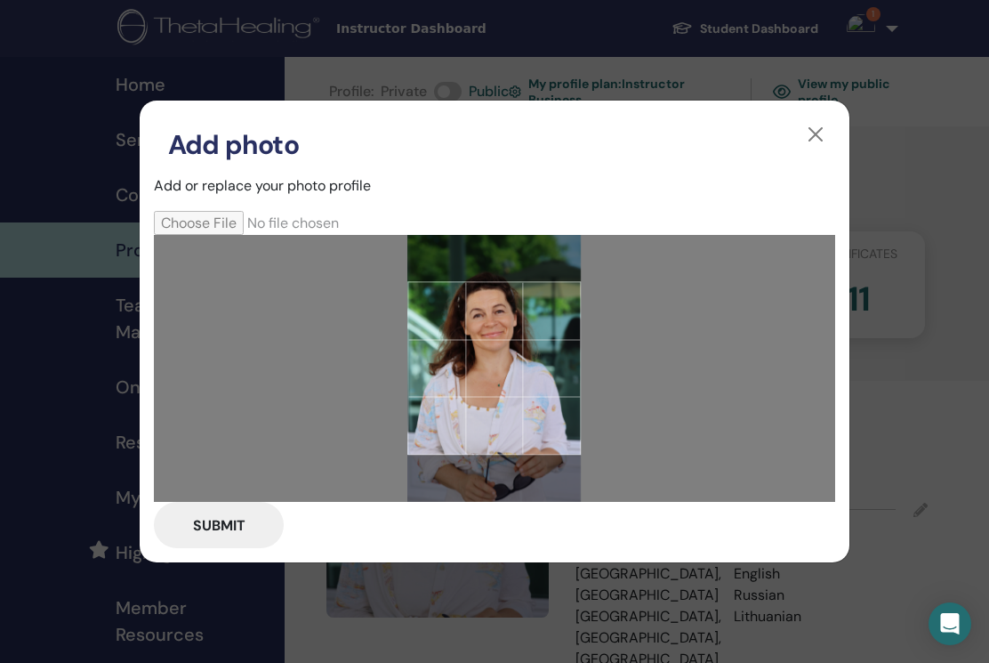
click at [534, 267] on img at bounding box center [493, 368] width 173 height 267
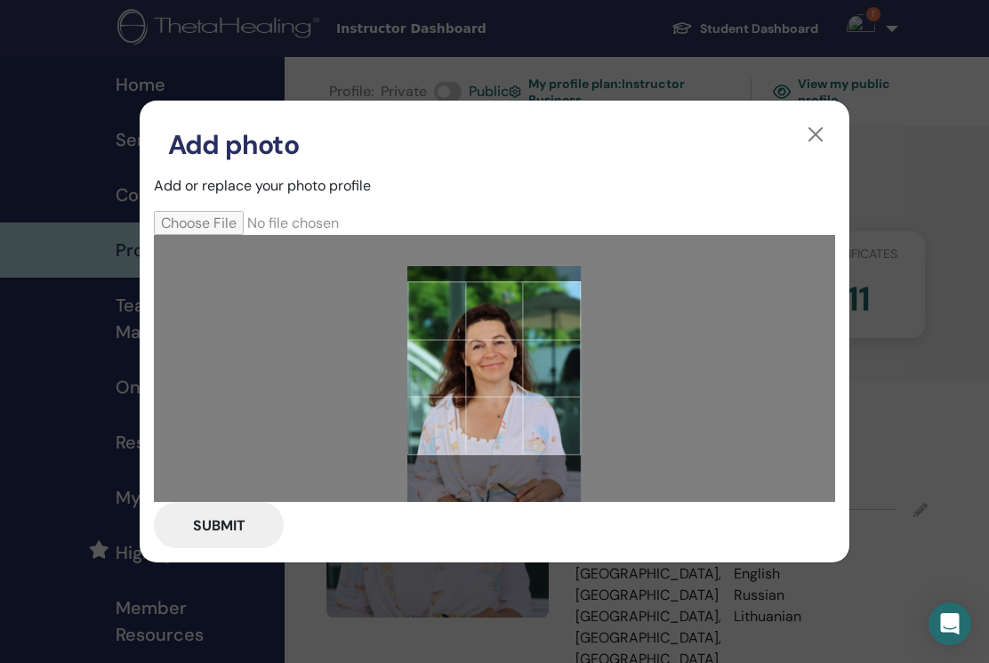
drag, startPoint x: 534, startPoint y: 283, endPoint x: 538, endPoint y: 314, distance: 31.3
click at [538, 314] on div at bounding box center [493, 367] width 173 height 173
click at [243, 518] on button "Submit" at bounding box center [219, 525] width 130 height 46
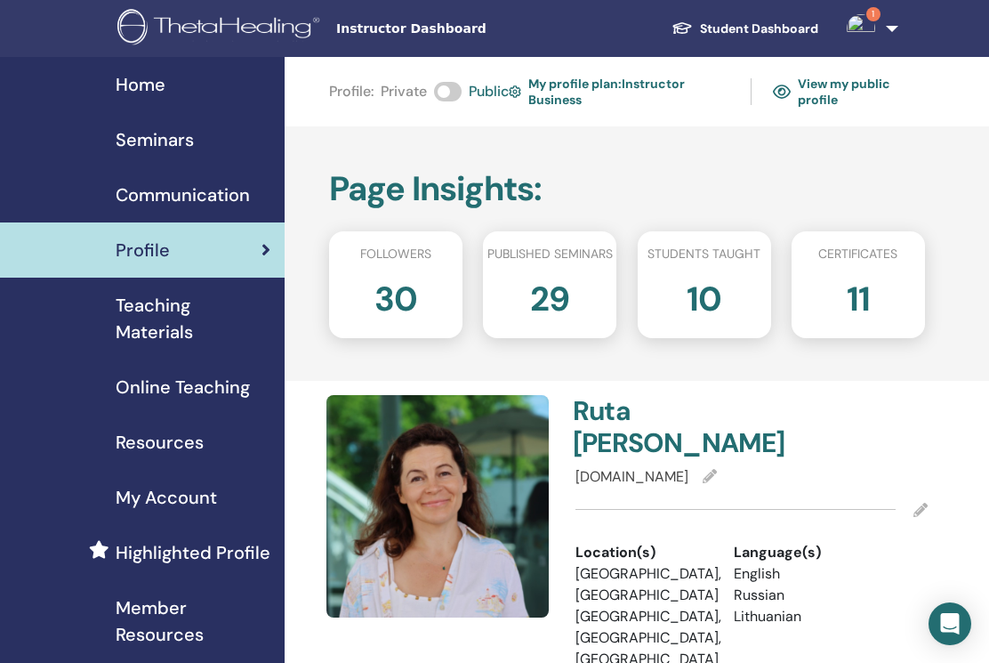
click at [131, 83] on span "Home" at bounding box center [141, 84] width 50 height 27
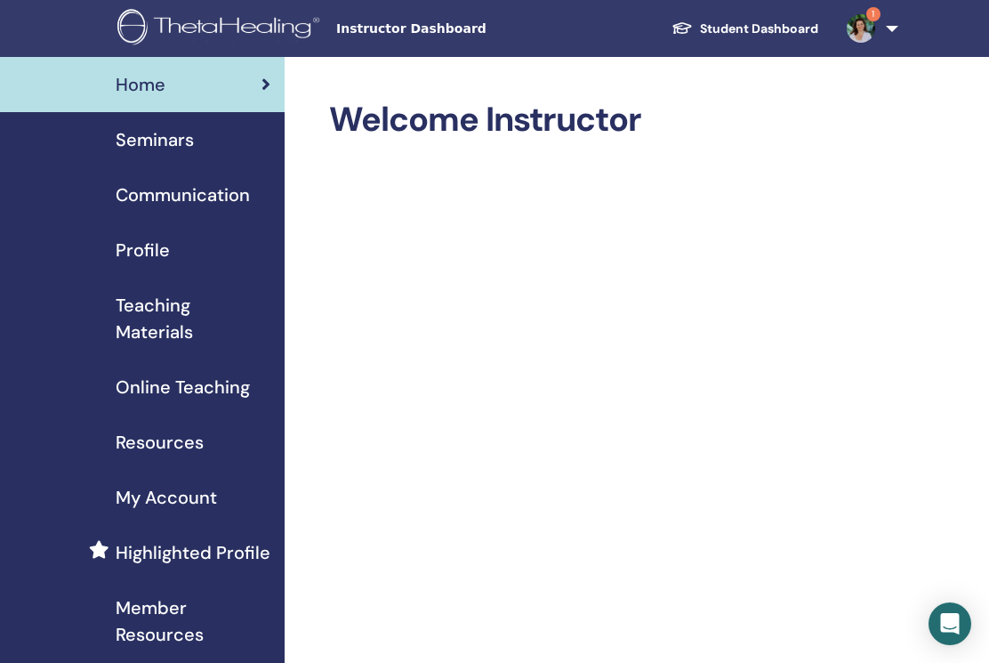
click at [861, 18] on img at bounding box center [861, 28] width 28 height 28
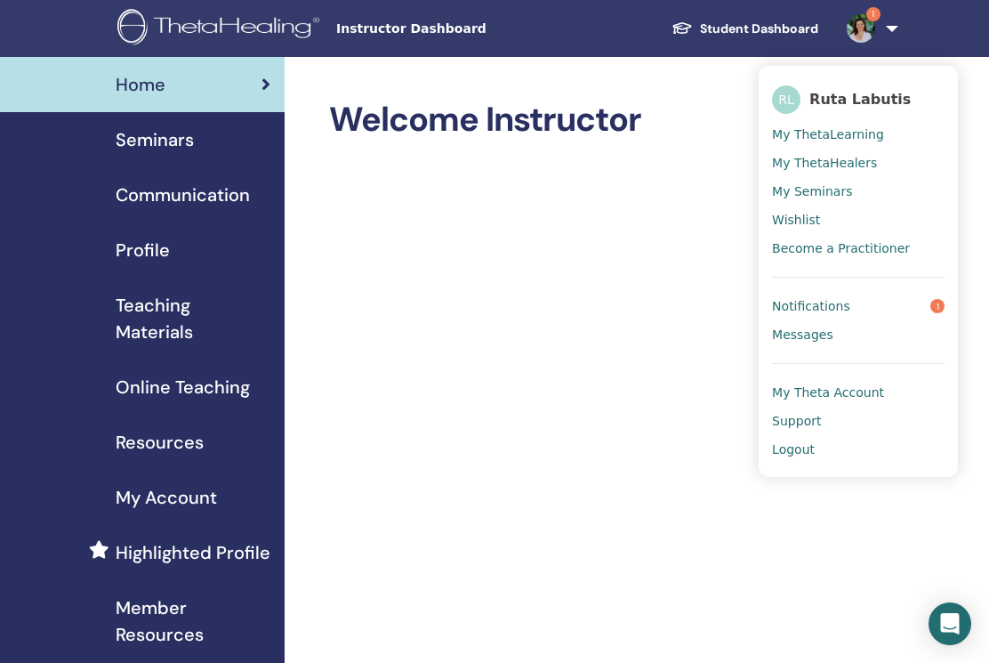
click at [827, 189] on span "My Seminars" at bounding box center [812, 191] width 80 height 16
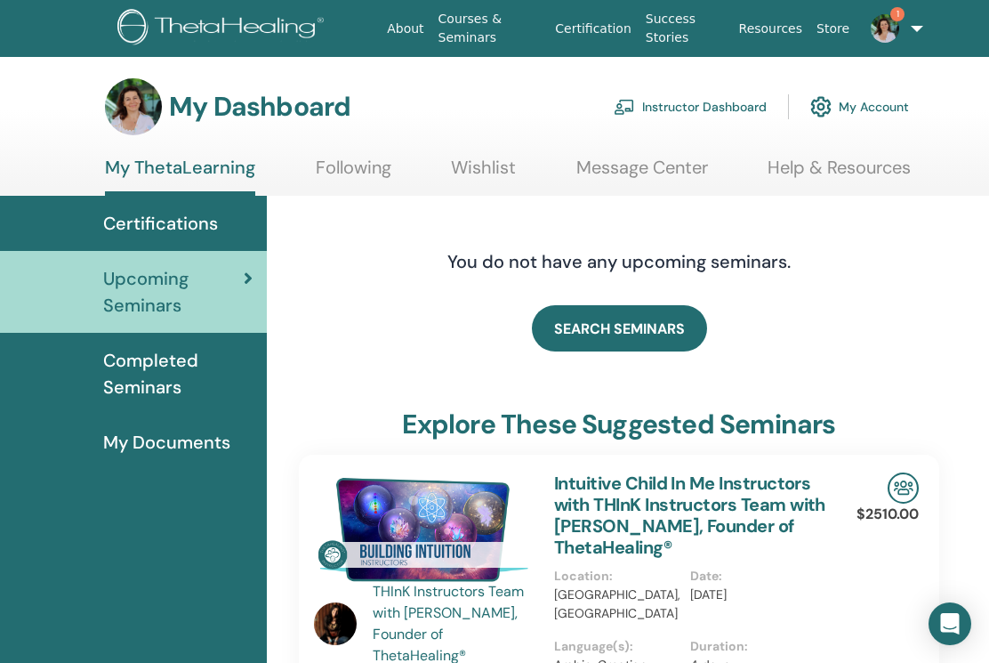
click at [166, 365] on span "Completed Seminars" at bounding box center [177, 373] width 149 height 53
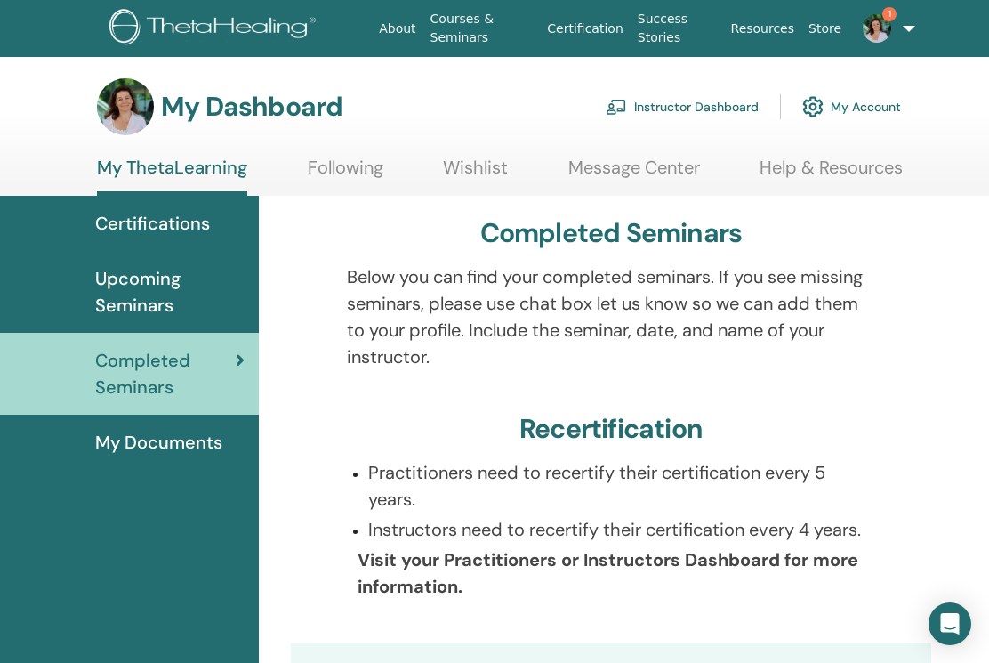
scroll to position [0, 7]
